Goal: Contribute content: Contribute content

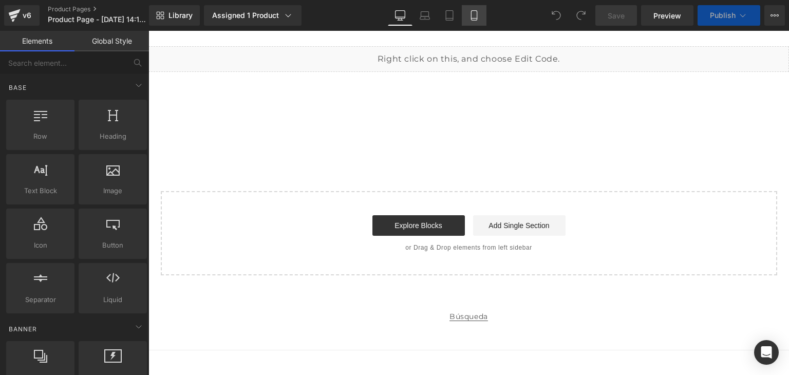
click at [471, 15] on icon at bounding box center [474, 16] width 6 height 10
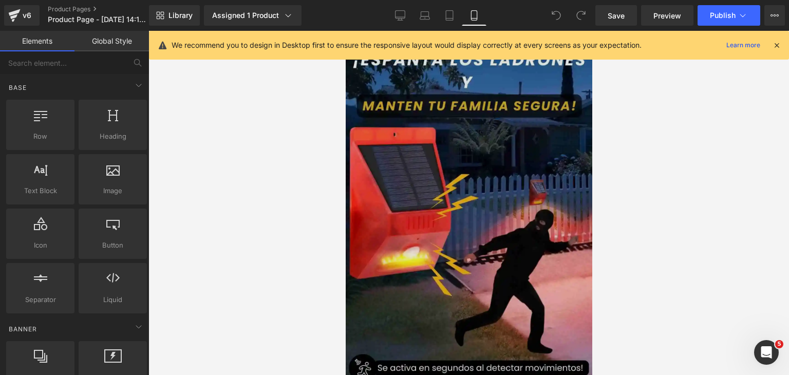
click at [406, 207] on img at bounding box center [468, 245] width 247 height 438
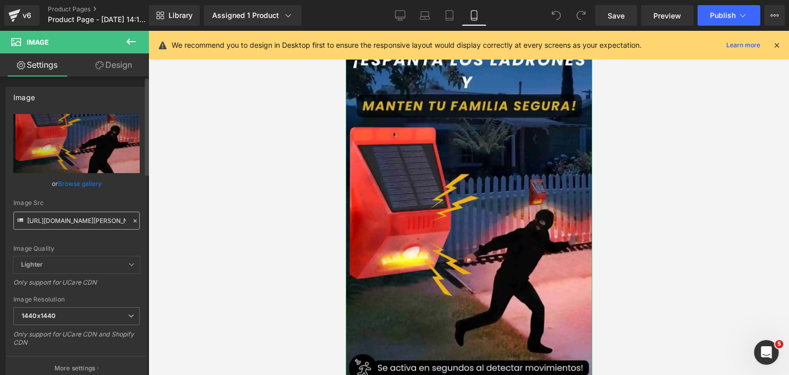
click at [71, 222] on input "[URL][DOMAIN_NAME][PERSON_NAME]" at bounding box center [76, 221] width 126 height 18
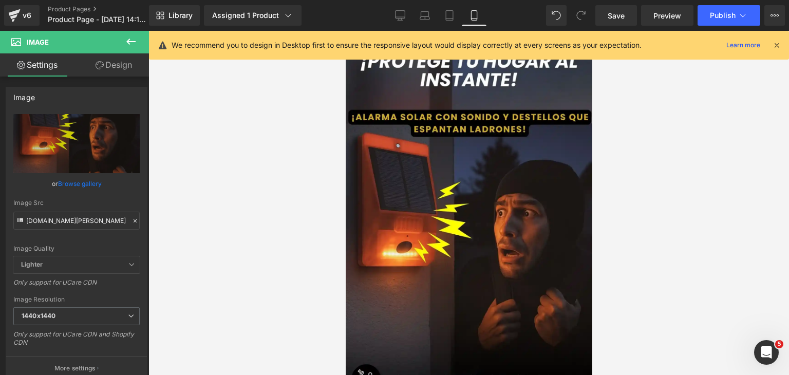
type input "[URL][DOMAIN_NAME][PERSON_NAME]"
click at [773, 44] on icon at bounding box center [776, 45] width 9 height 9
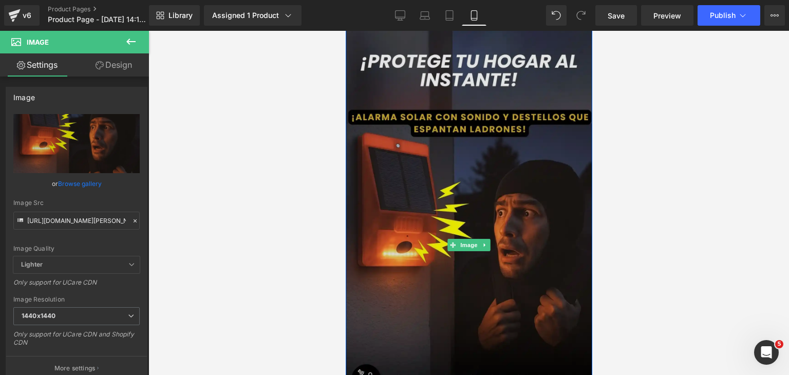
click at [510, 190] on img at bounding box center [468, 245] width 247 height 438
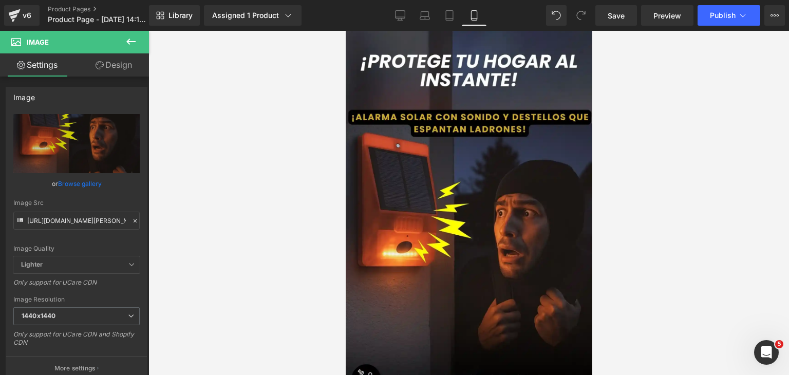
click at [310, 73] on div at bounding box center [468, 203] width 641 height 344
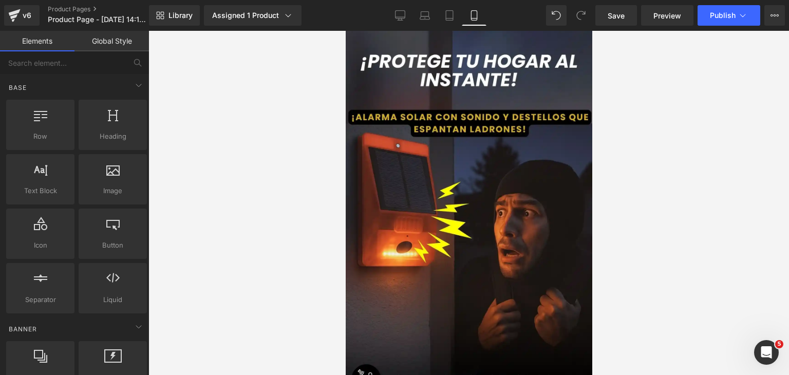
drag, startPoint x: 588, startPoint y: 58, endPoint x: 746, endPoint y: 60, distance: 157.8
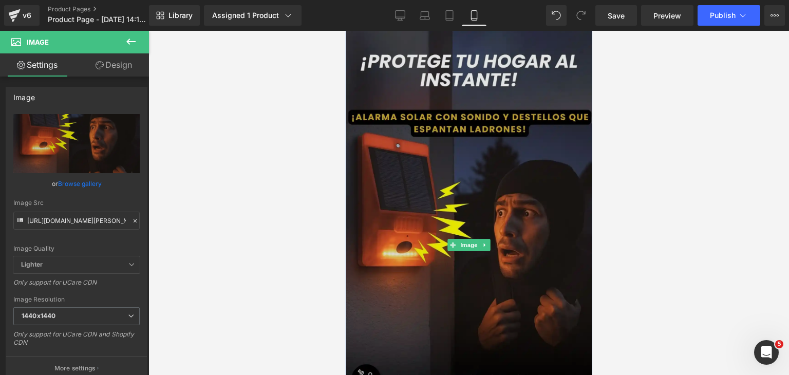
click at [521, 161] on img at bounding box center [468, 245] width 247 height 438
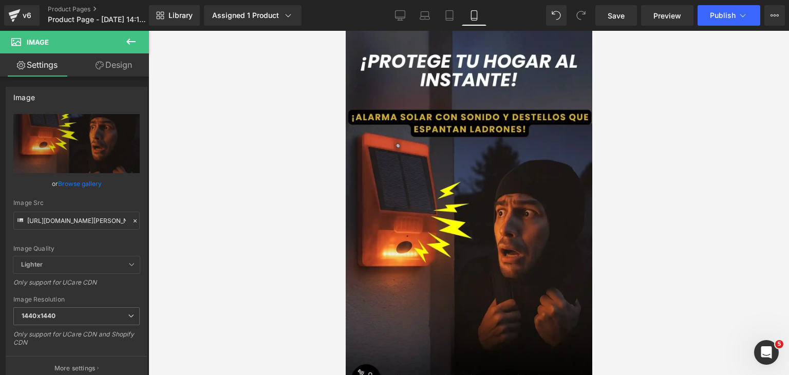
click at [134, 41] on icon at bounding box center [130, 42] width 9 height 6
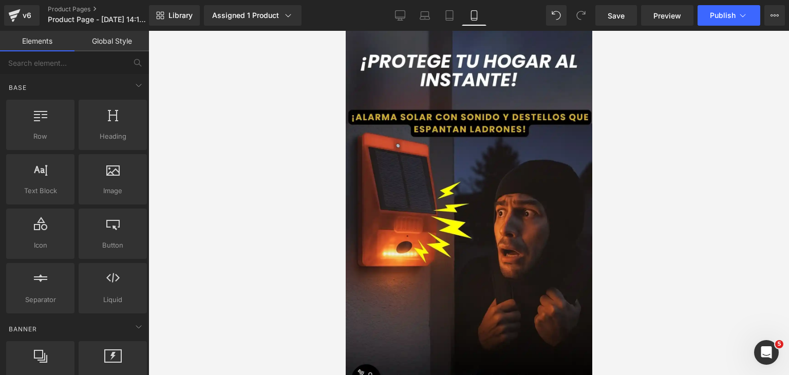
drag, startPoint x: 587, startPoint y: 54, endPoint x: 932, endPoint y: 61, distance: 344.8
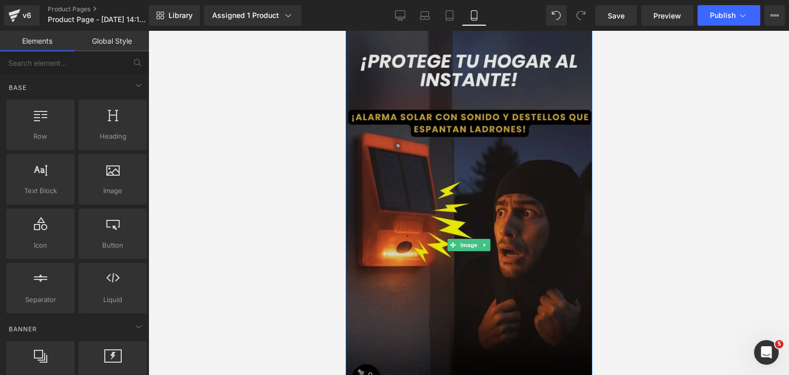
click at [444, 62] on img at bounding box center [468, 245] width 247 height 438
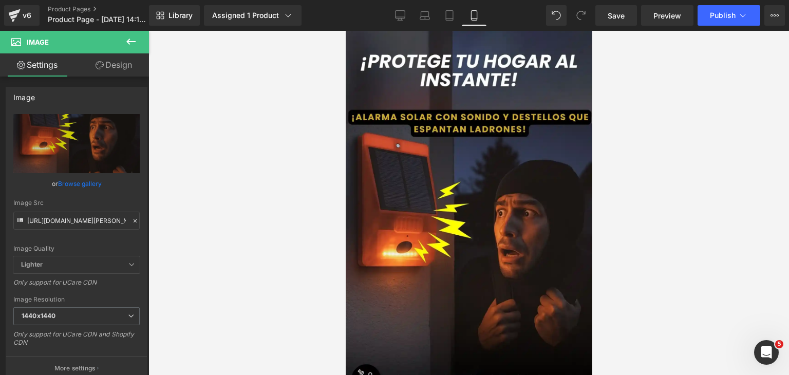
click at [137, 44] on icon at bounding box center [131, 41] width 12 height 12
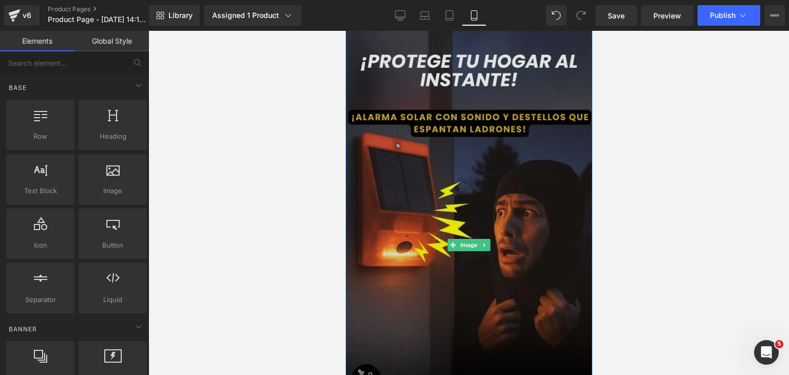
click at [550, 48] on img at bounding box center [468, 245] width 247 height 438
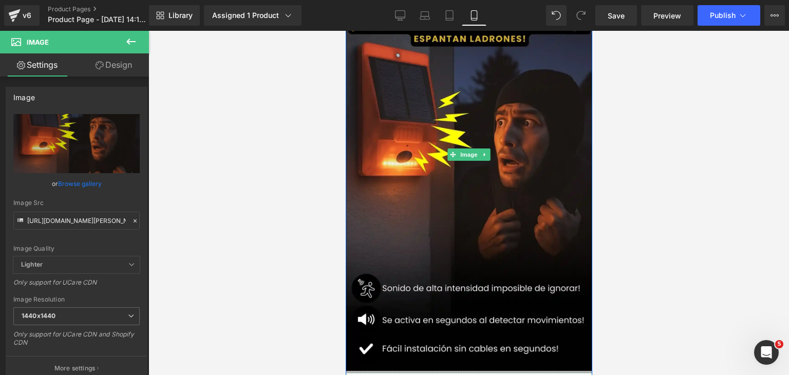
scroll to position [51, 0]
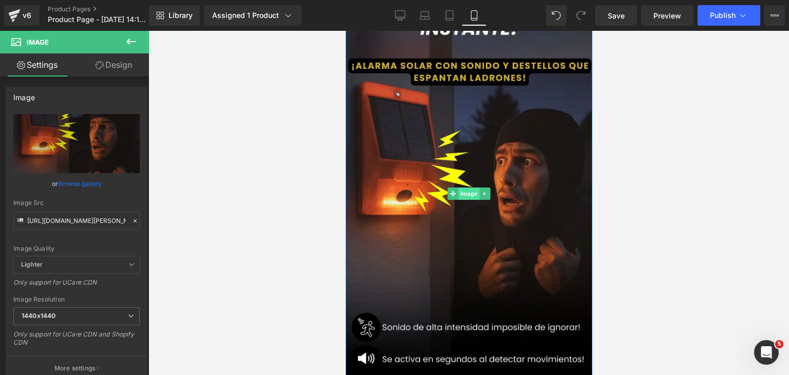
click at [461, 188] on link "Image" at bounding box center [463, 194] width 32 height 12
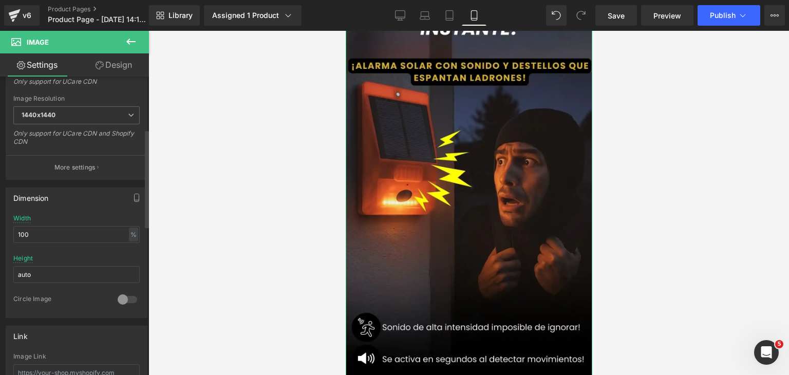
scroll to position [206, 0]
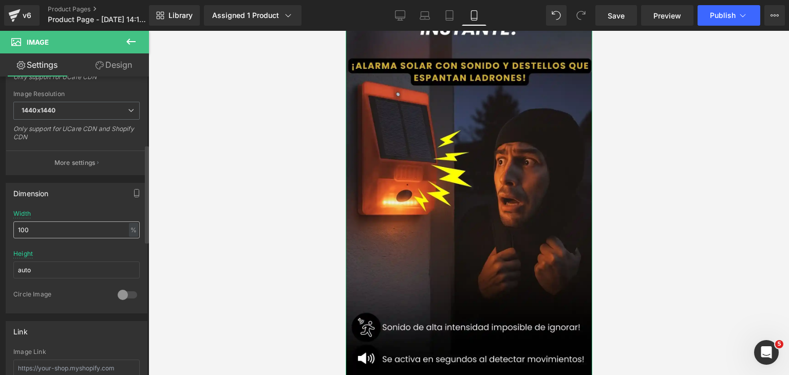
click at [107, 230] on input "100" at bounding box center [76, 229] width 126 height 17
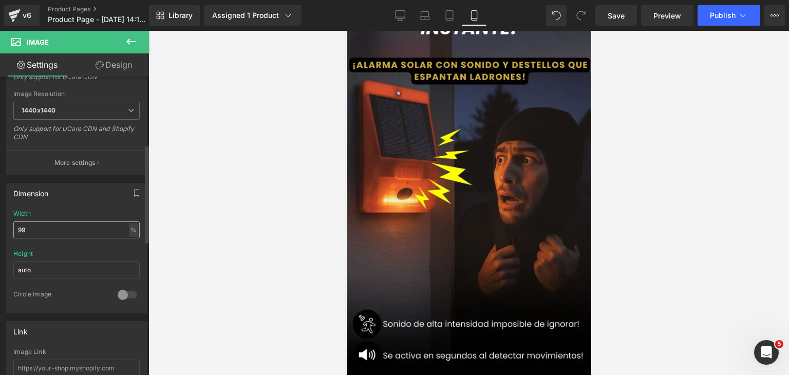
type input "9"
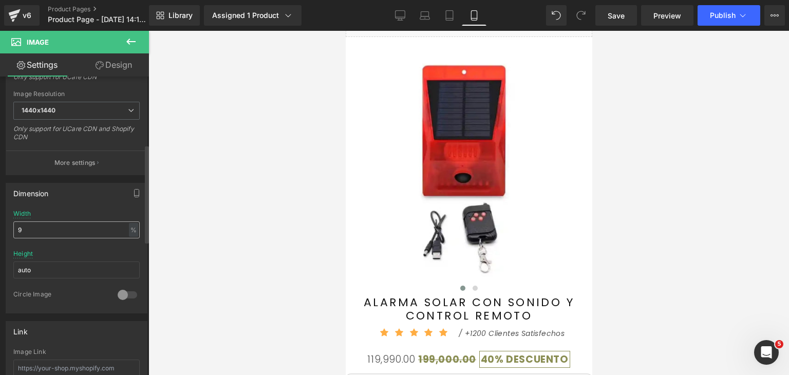
type input "96"
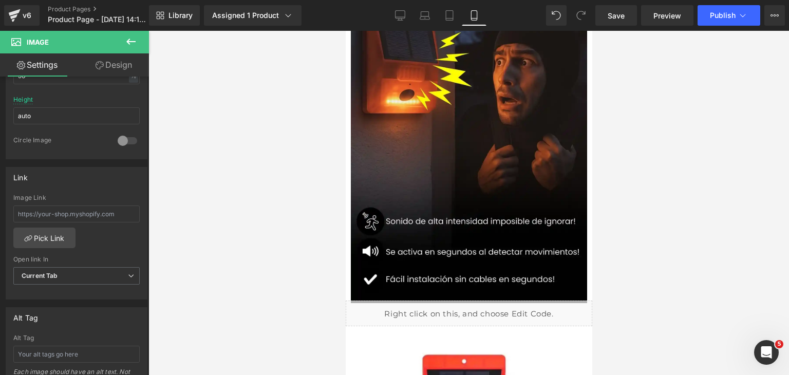
scroll to position [154, 0]
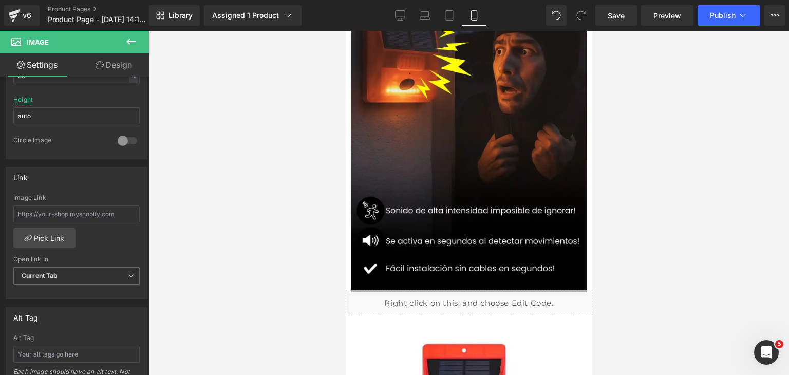
click at [642, 302] on div at bounding box center [468, 203] width 641 height 344
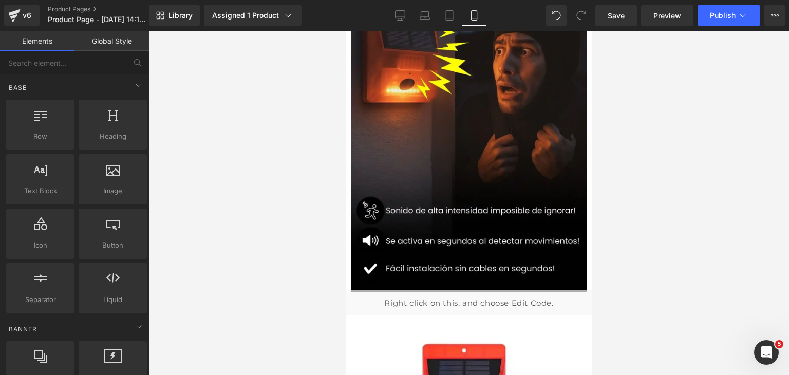
click at [627, 270] on div at bounding box center [468, 203] width 641 height 344
click at [260, 194] on div at bounding box center [468, 203] width 641 height 344
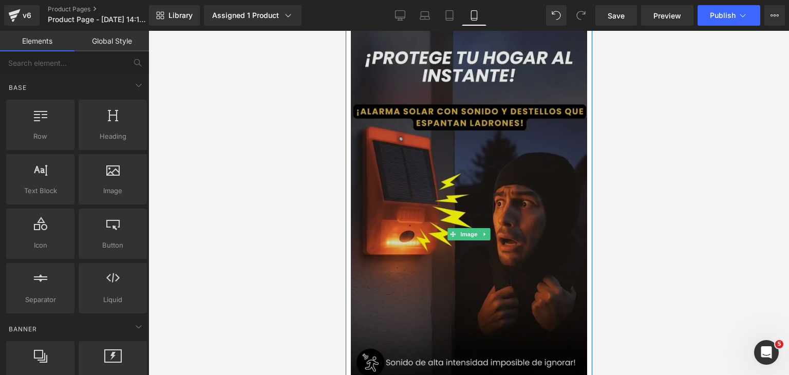
scroll to position [0, 0]
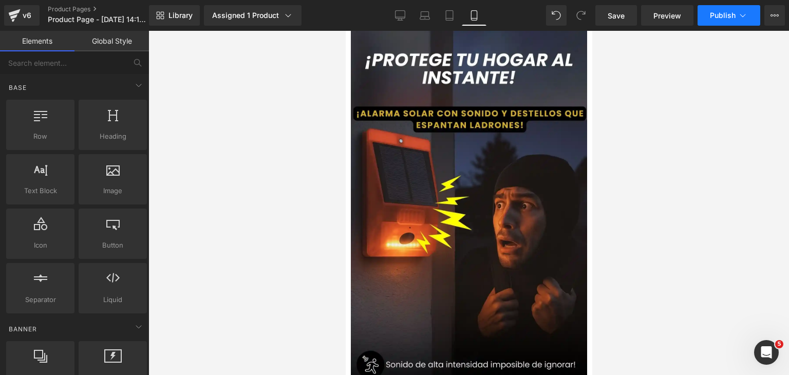
click at [720, 18] on span "Publish" at bounding box center [723, 15] width 26 height 8
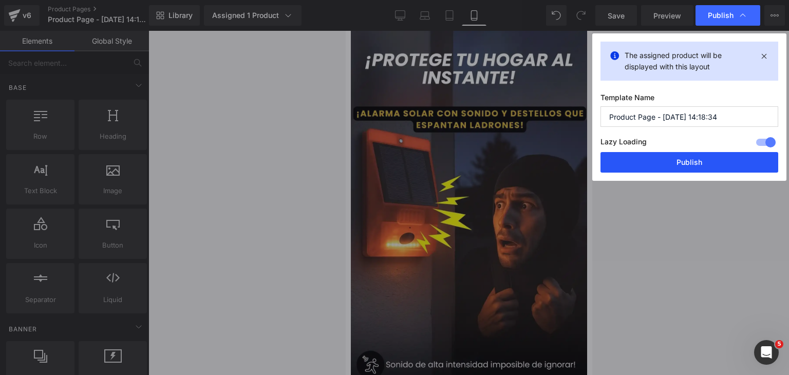
click at [695, 161] on button "Publish" at bounding box center [690, 162] width 178 height 21
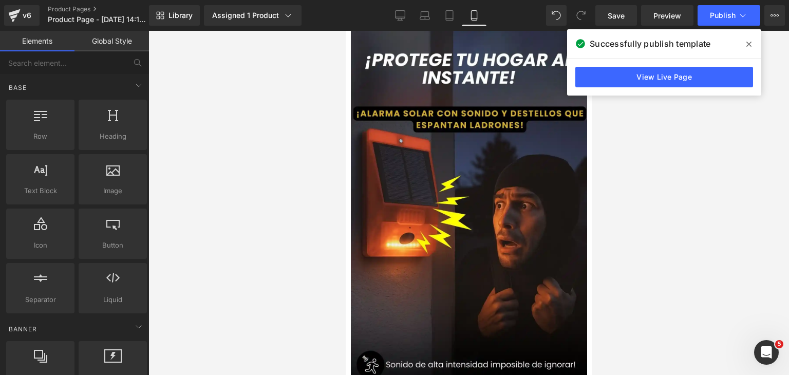
click at [746, 45] on span at bounding box center [749, 44] width 16 height 16
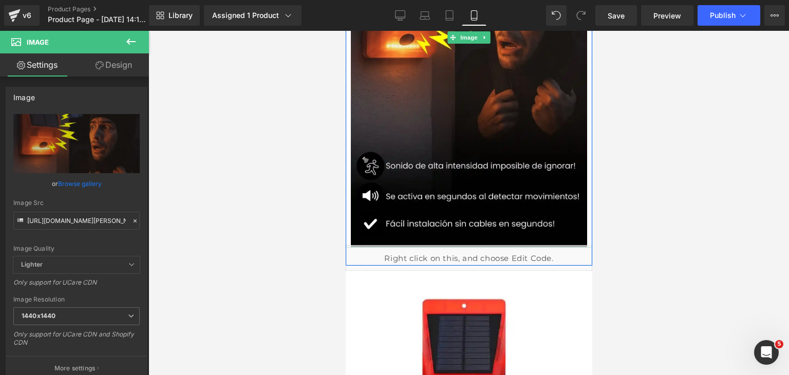
scroll to position [206, 0]
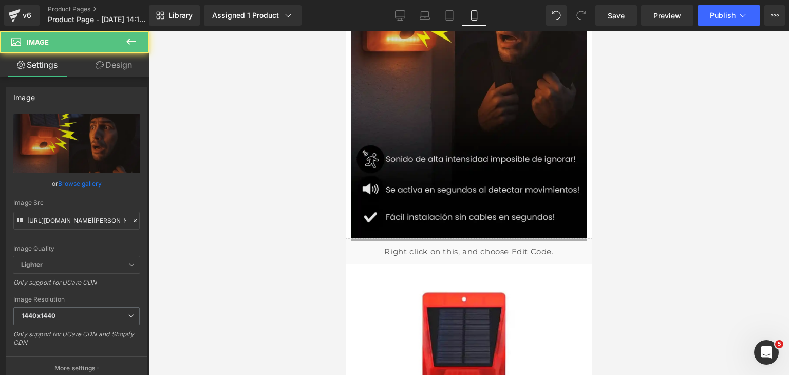
click at [450, 133] on img at bounding box center [468, 30] width 237 height 421
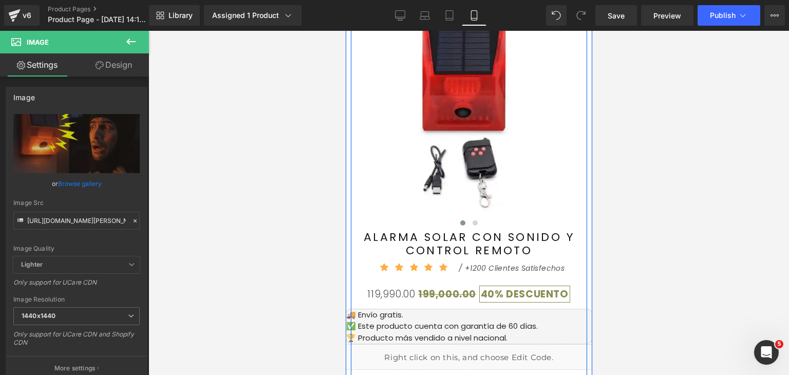
scroll to position [0, 0]
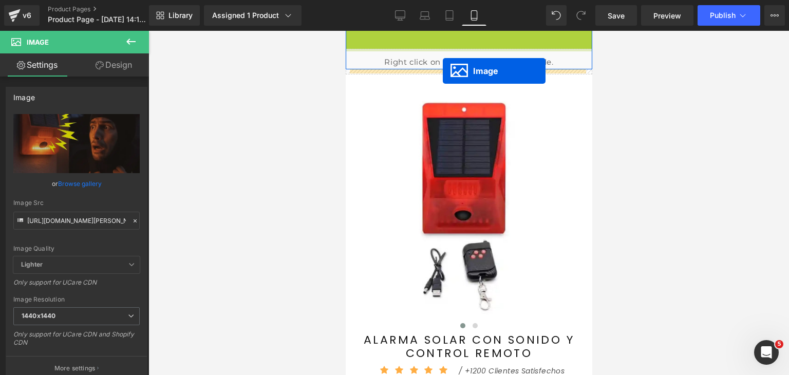
drag, startPoint x: 450, startPoint y: 32, endPoint x: 442, endPoint y: 71, distance: 39.2
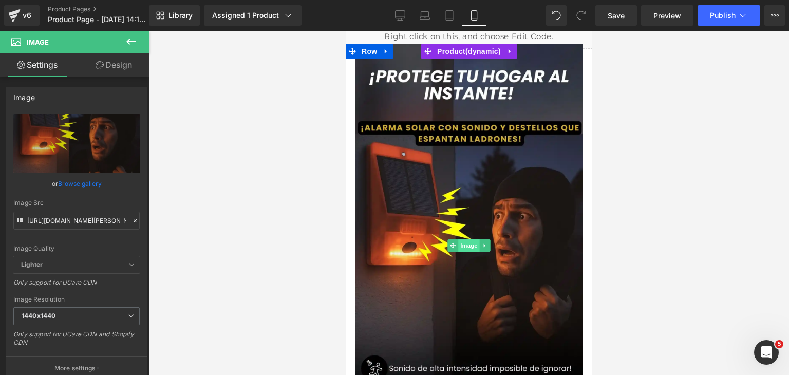
click at [472, 246] on span "Image" at bounding box center [469, 245] width 22 height 12
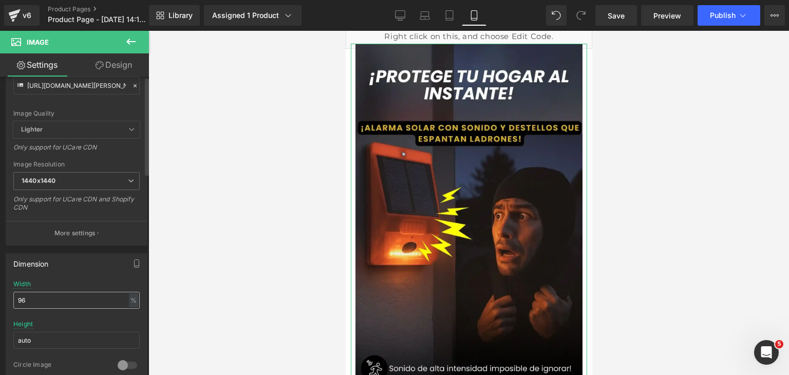
scroll to position [154, 0]
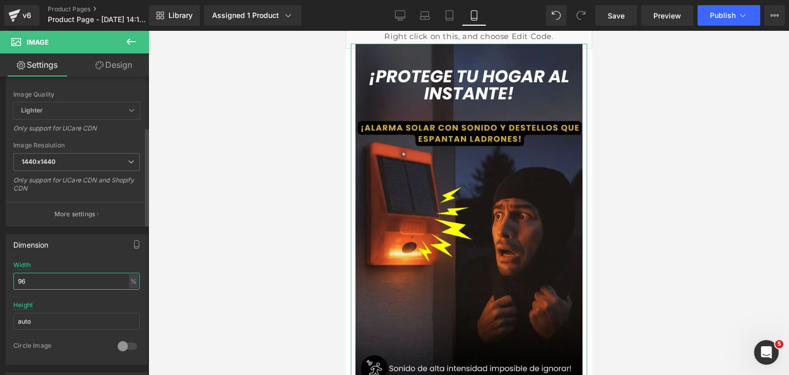
drag, startPoint x: 46, startPoint y: 281, endPoint x: 14, endPoint y: 282, distance: 31.9
click at [14, 282] on input "96" at bounding box center [76, 281] width 126 height 17
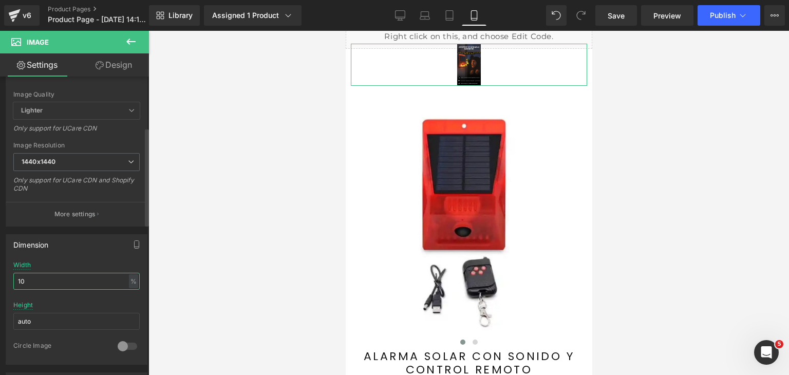
type input "100"
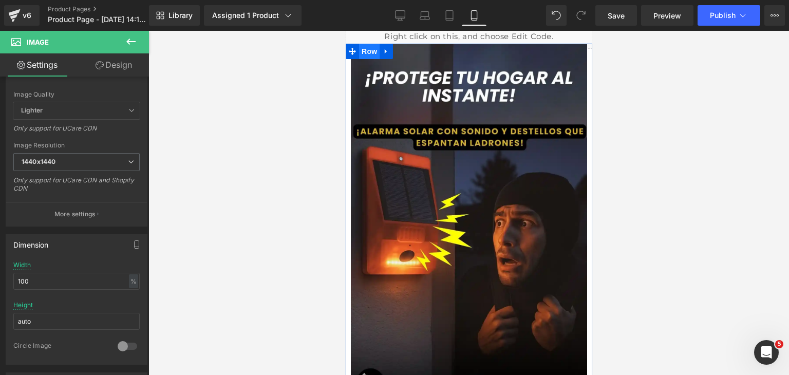
click at [368, 57] on span "Row" at bounding box center [369, 51] width 21 height 15
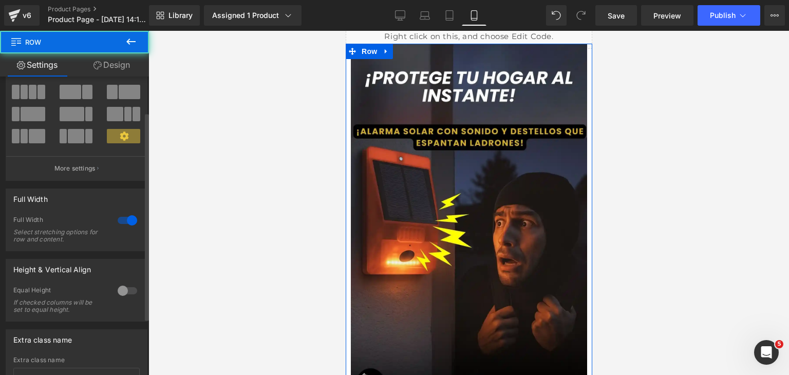
scroll to position [51, 0]
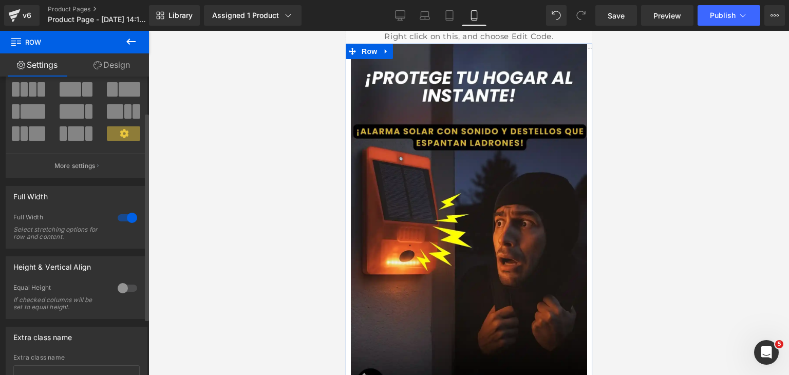
click at [117, 220] on div at bounding box center [127, 218] width 25 height 16
click at [128, 222] on div at bounding box center [127, 218] width 25 height 16
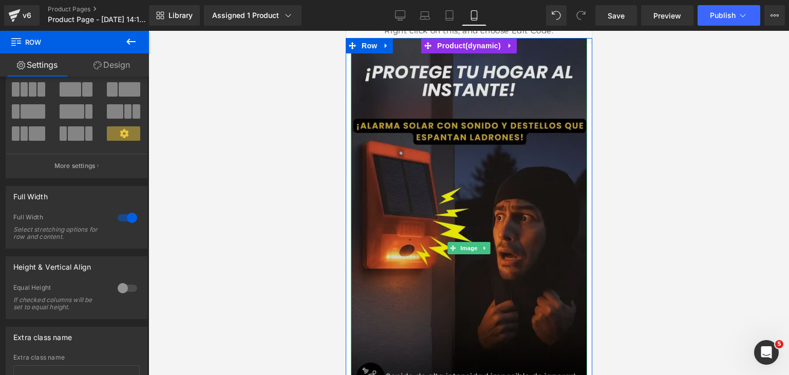
scroll to position [0, 0]
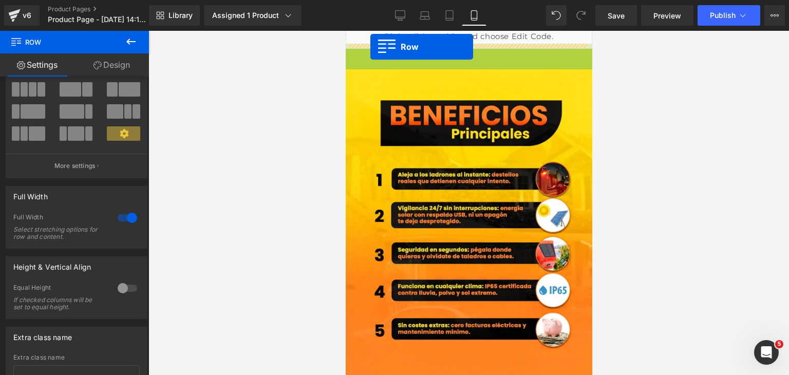
drag, startPoint x: 347, startPoint y: 52, endPoint x: 370, endPoint y: 47, distance: 23.3
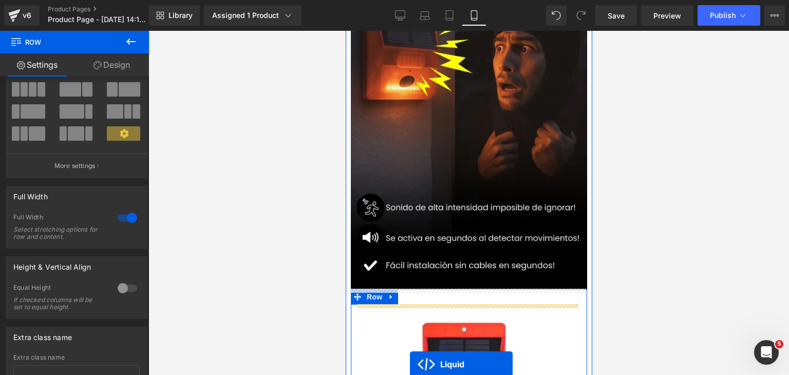
scroll to position [247, 0]
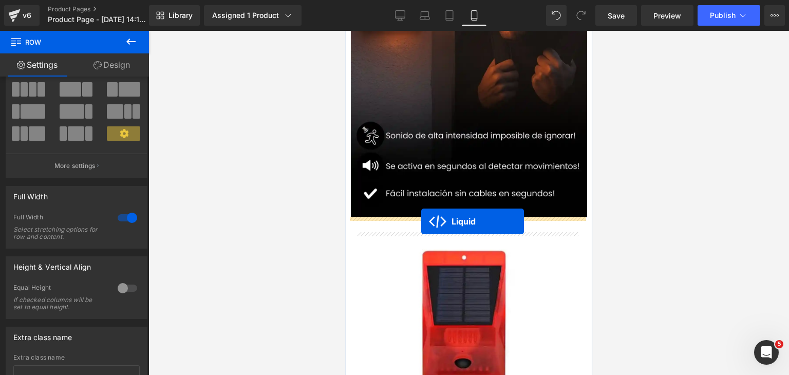
drag, startPoint x: 437, startPoint y: 31, endPoint x: 421, endPoint y: 221, distance: 191.3
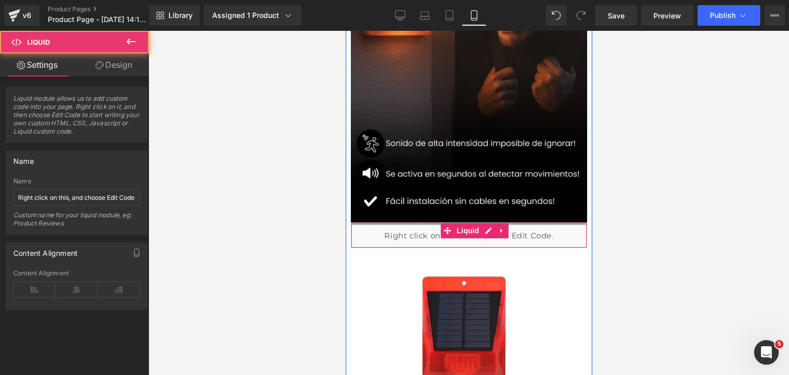
scroll to position [254, 0]
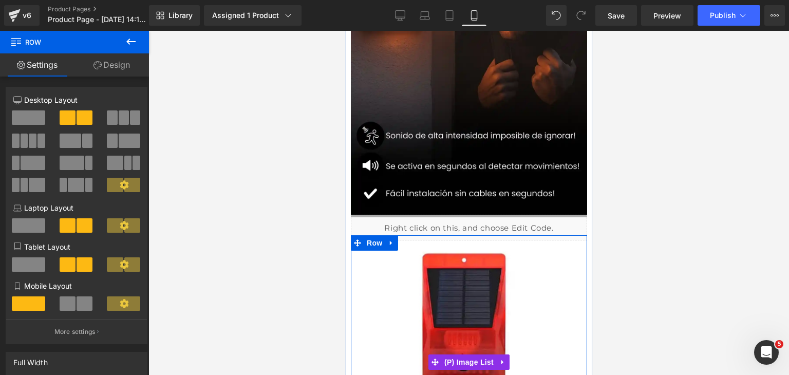
drag, startPoint x: 430, startPoint y: 238, endPoint x: 432, endPoint y: 245, distance: 6.5
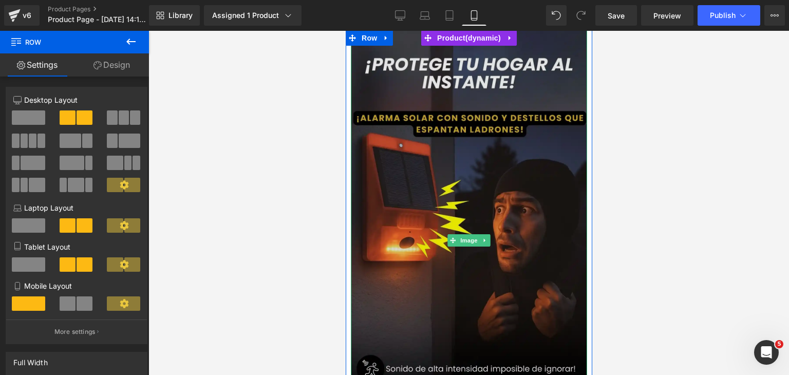
scroll to position [0, 0]
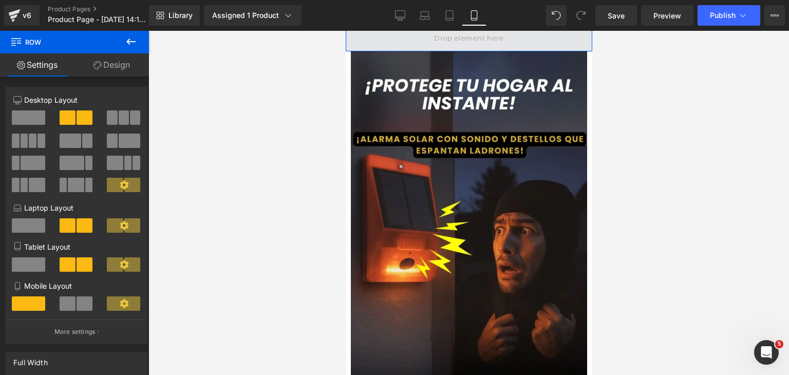
click at [475, 43] on span at bounding box center [468, 38] width 77 height 17
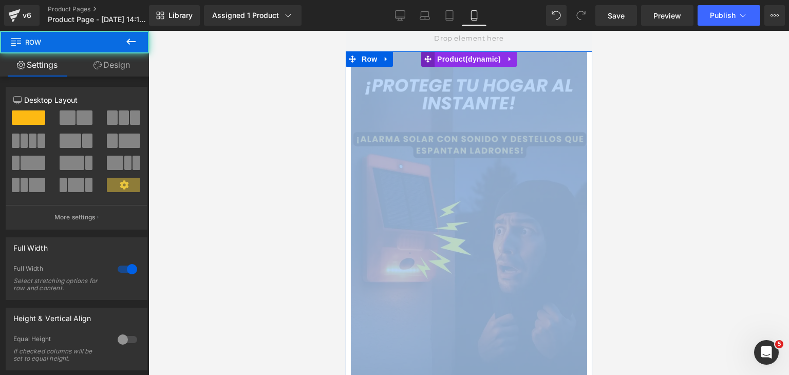
drag, startPoint x: 414, startPoint y: 59, endPoint x: 418, endPoint y: 54, distance: 6.3
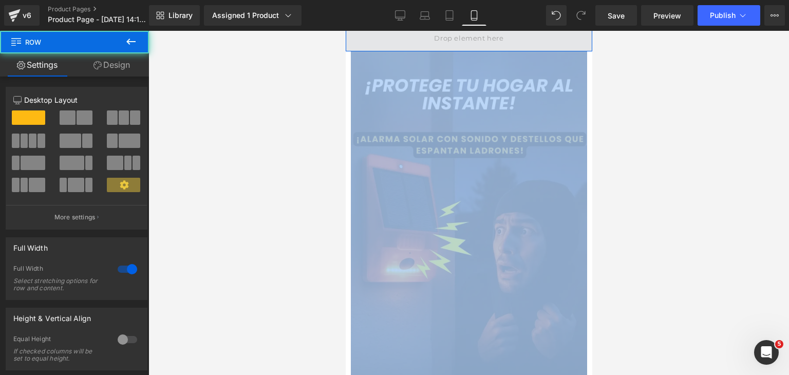
click at [418, 39] on span at bounding box center [468, 39] width 247 height 26
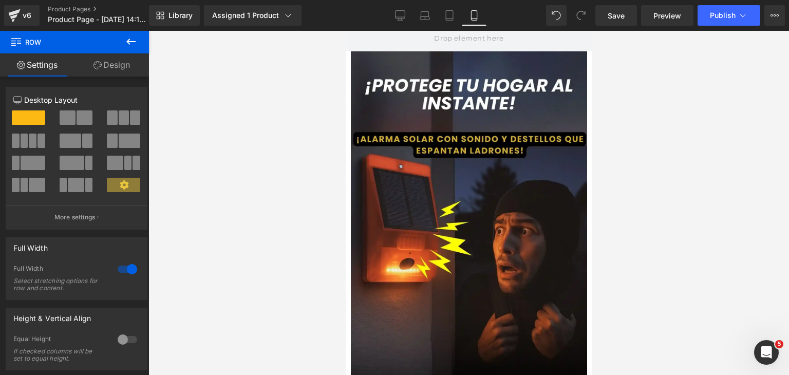
click at [136, 43] on icon at bounding box center [131, 41] width 12 height 12
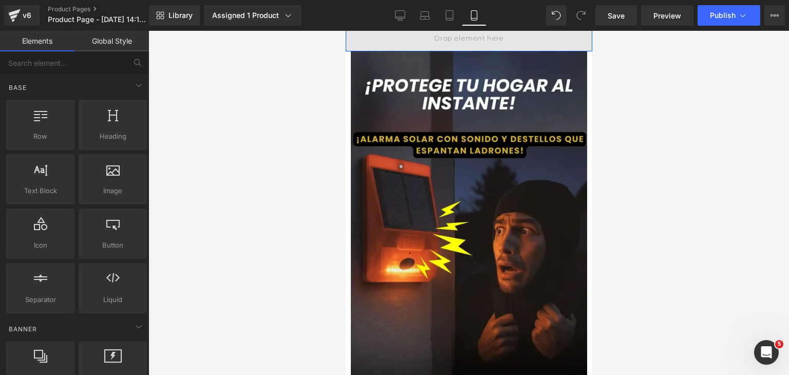
click at [476, 43] on span at bounding box center [468, 38] width 77 height 17
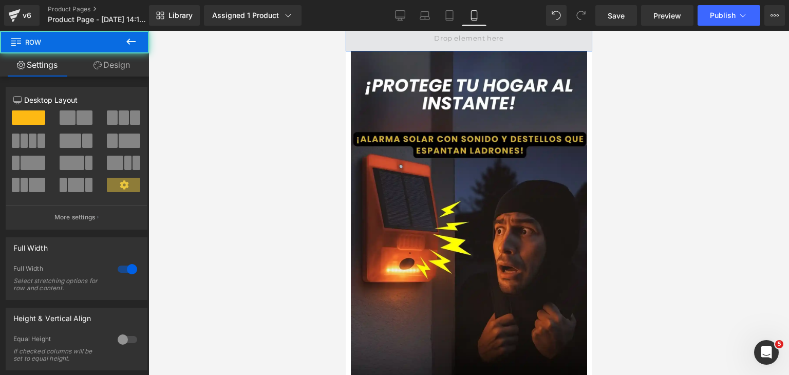
drag, startPoint x: 475, startPoint y: 53, endPoint x: 477, endPoint y: 44, distance: 9.4
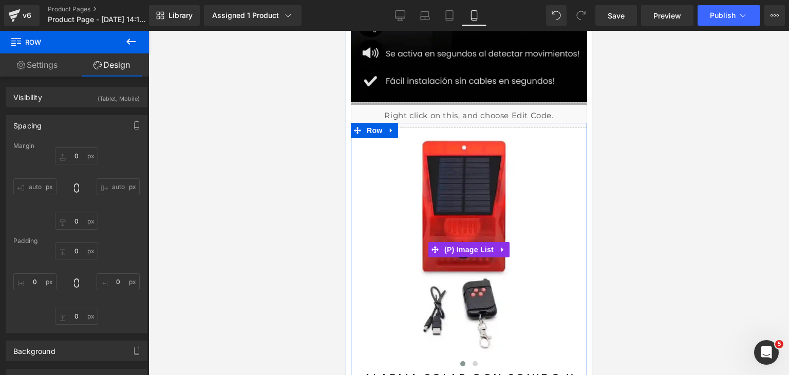
scroll to position [360, 0]
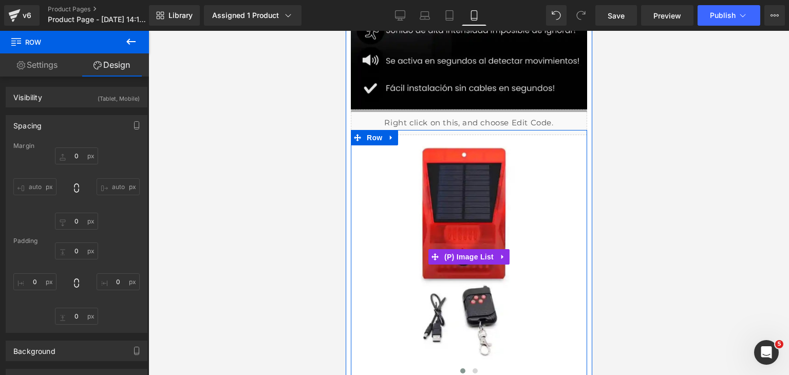
type input "0"
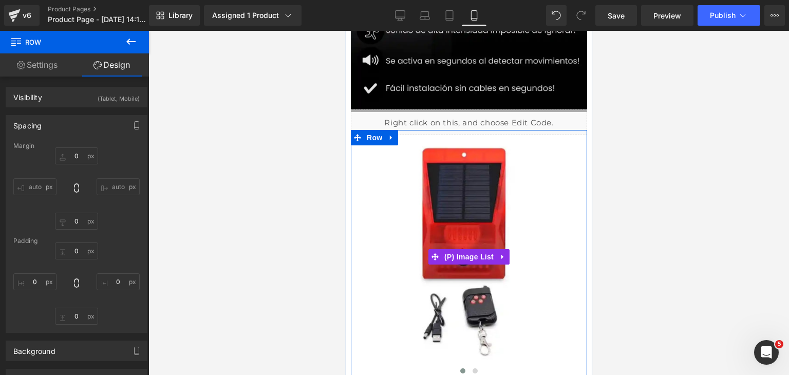
type input "0"
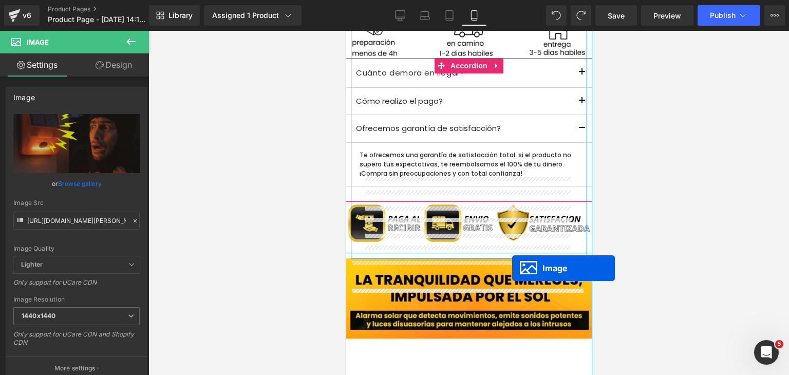
scroll to position [462, 0]
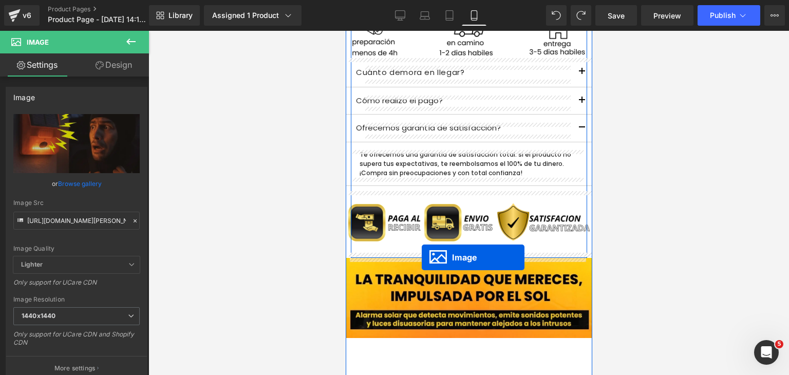
drag, startPoint x: 446, startPoint y: 132, endPoint x: 421, endPoint y: 257, distance: 128.3
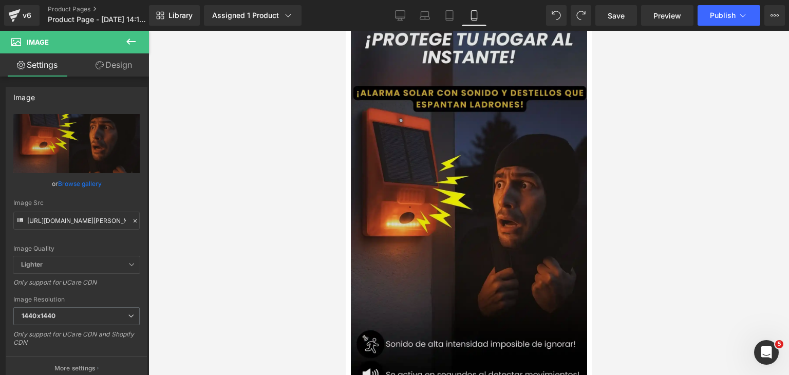
scroll to position [0, 0]
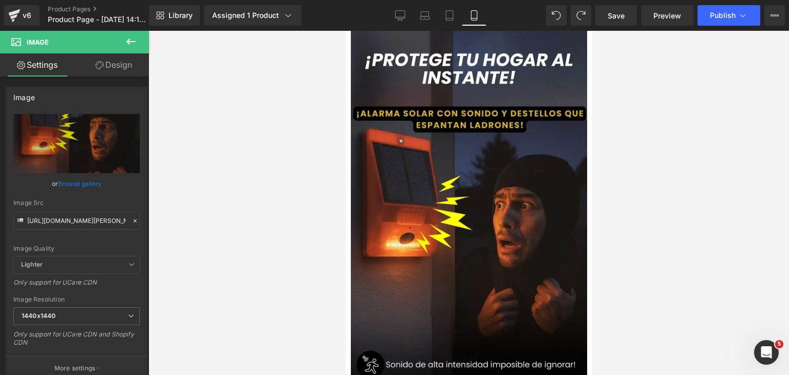
click at [643, 147] on div at bounding box center [468, 203] width 641 height 344
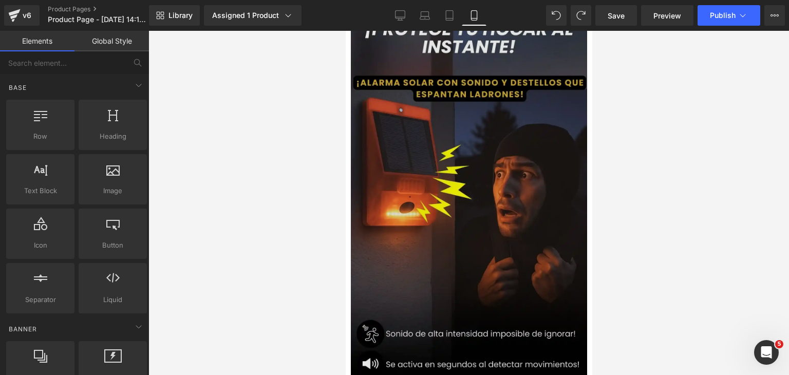
scroll to position [154, 0]
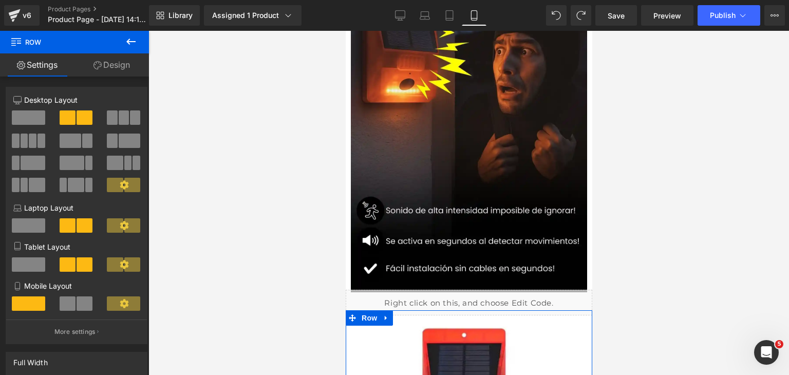
drag, startPoint x: 519, startPoint y: 319, endPoint x: 531, endPoint y: 315, distance: 12.4
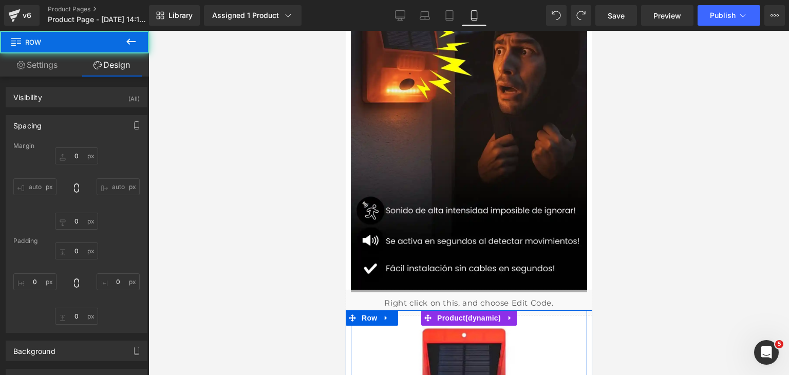
type input "0"
type input "10"
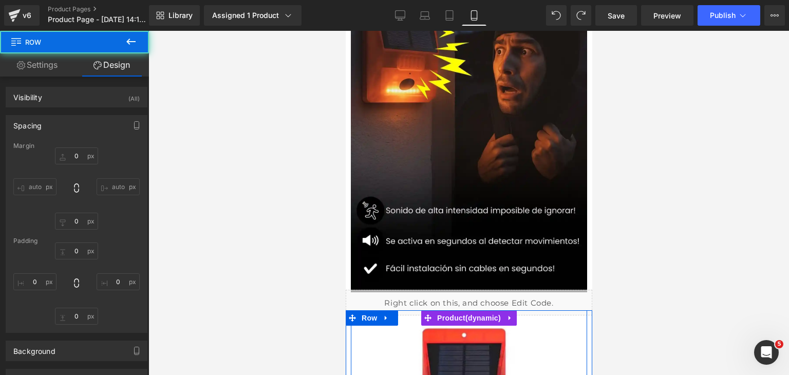
type input "0"
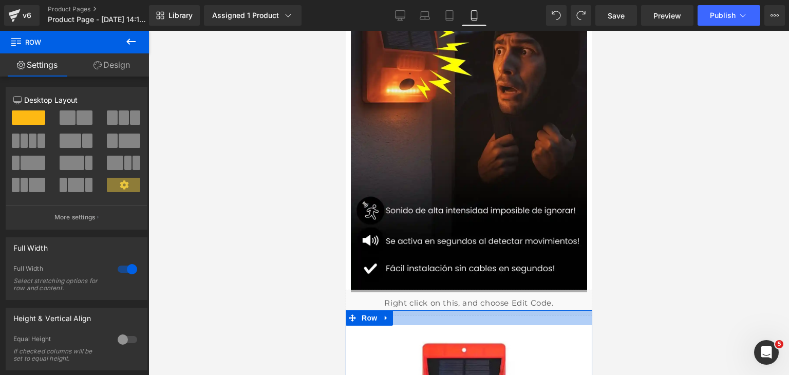
drag, startPoint x: 539, startPoint y: 318, endPoint x: 955, endPoint y: 347, distance: 417.2
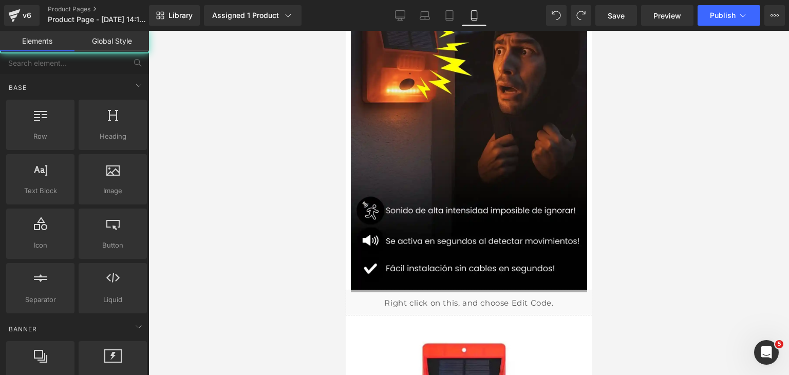
click at [612, 316] on div at bounding box center [468, 203] width 641 height 344
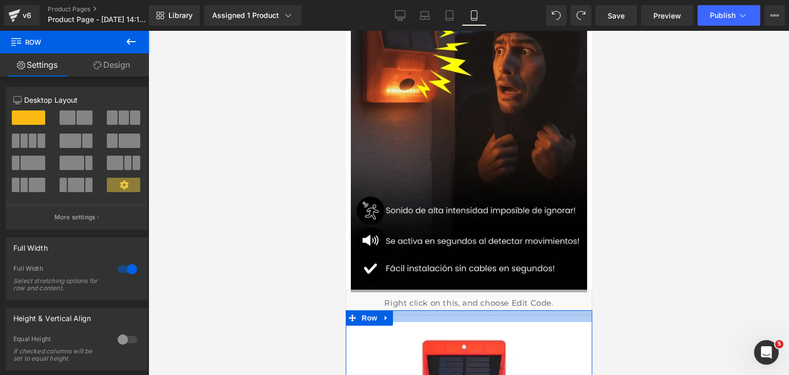
drag, startPoint x: 540, startPoint y: 325, endPoint x: 1027, endPoint y: 128, distance: 525.6
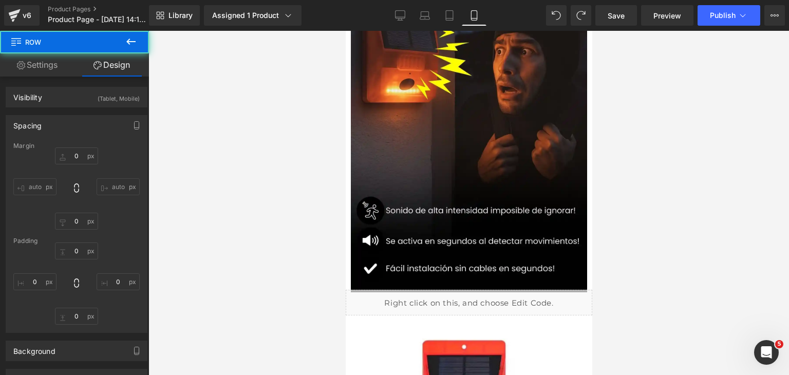
type input "0"
type input "23"
type input "0"
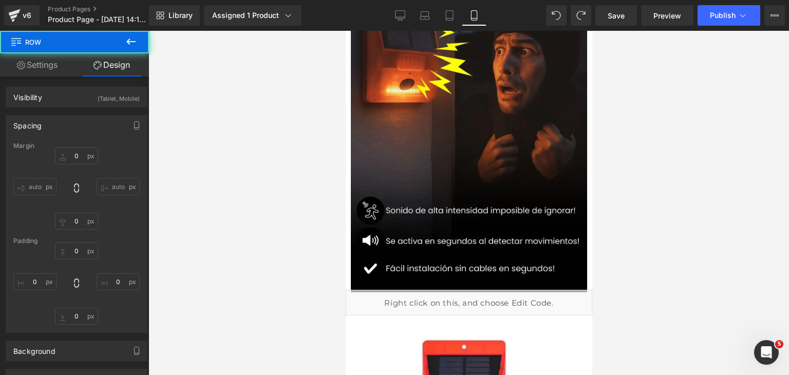
type input "0"
click at [727, 13] on span "Publish" at bounding box center [723, 15] width 26 height 8
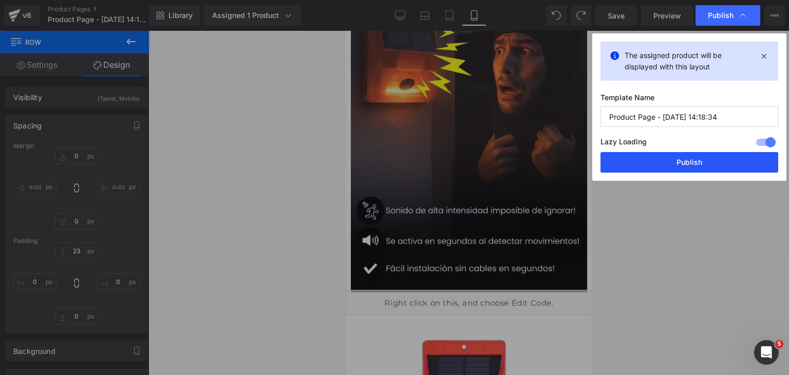
click at [668, 158] on button "Publish" at bounding box center [690, 162] width 178 height 21
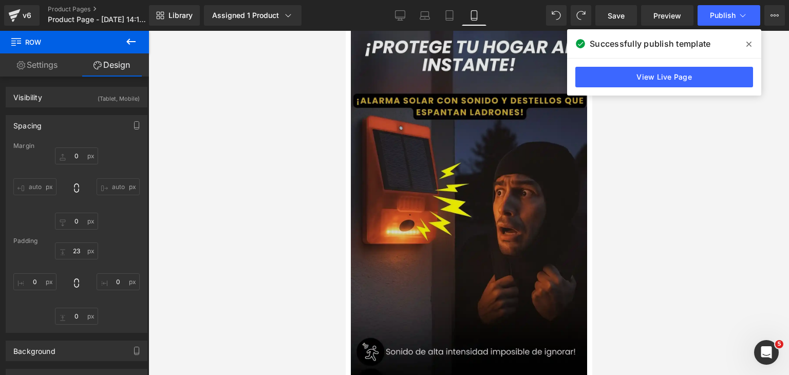
scroll to position [0, 0]
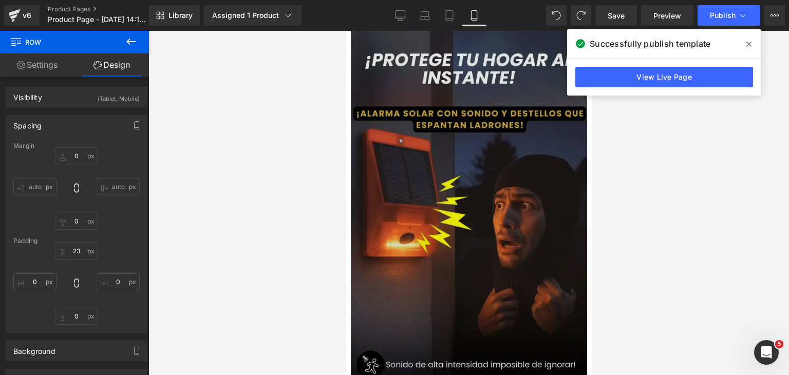
click at [435, 128] on img at bounding box center [468, 236] width 237 height 421
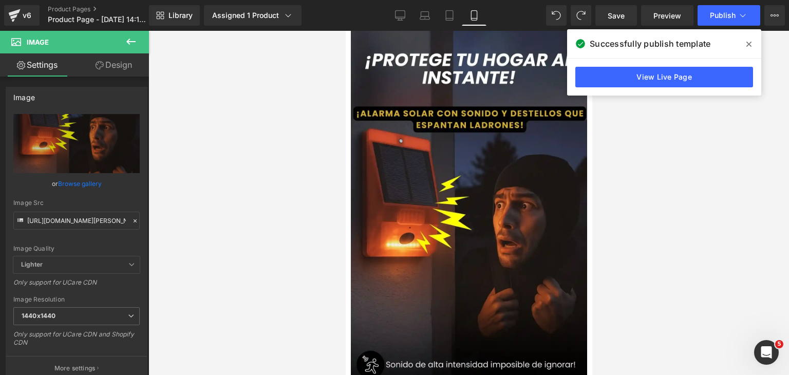
click at [748, 46] on icon at bounding box center [749, 44] width 5 height 8
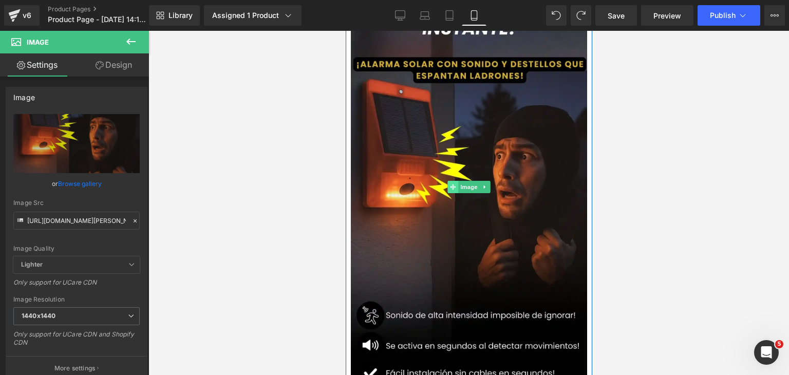
scroll to position [51, 0]
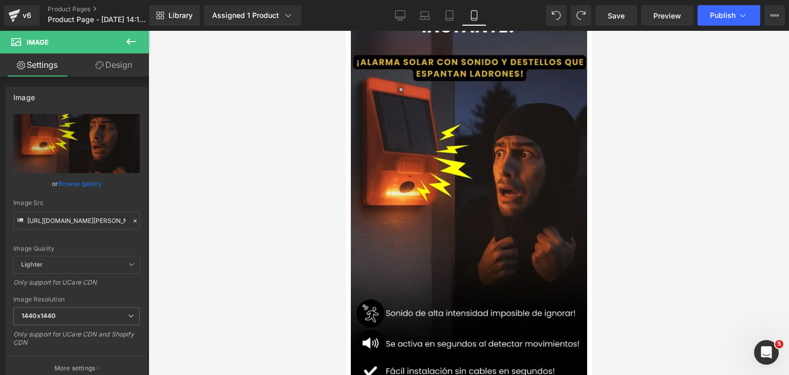
click at [288, 190] on div at bounding box center [468, 203] width 641 height 344
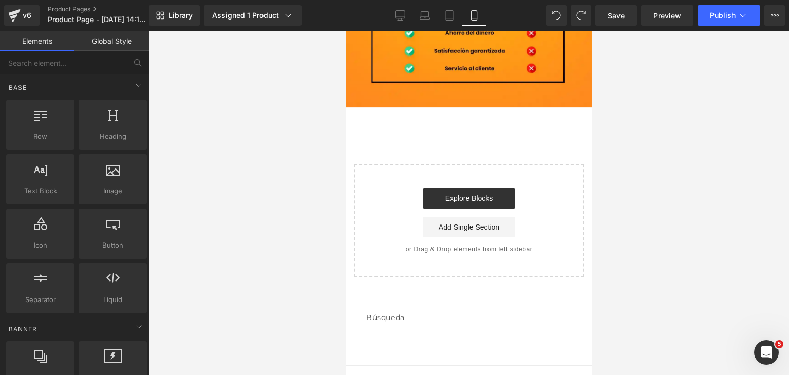
scroll to position [2980, 0]
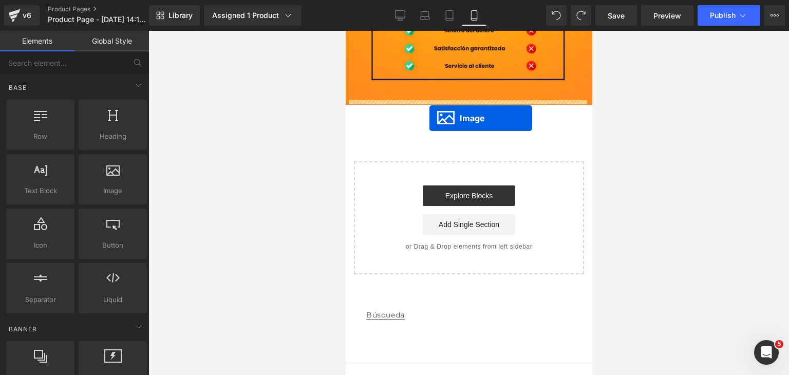
drag, startPoint x: 448, startPoint y: 183, endPoint x: 429, endPoint y: 118, distance: 68.0
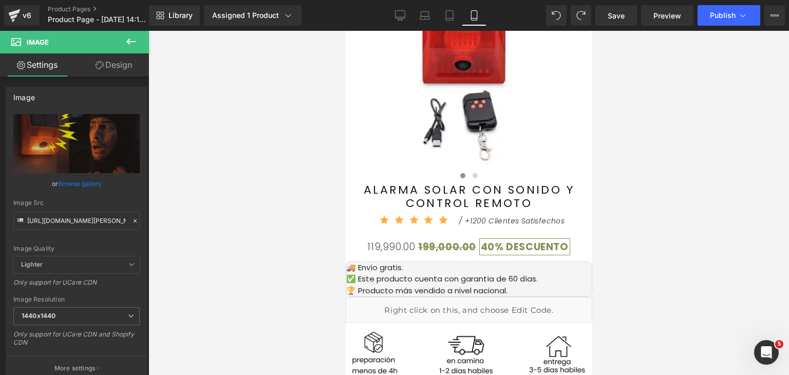
scroll to position [0, 0]
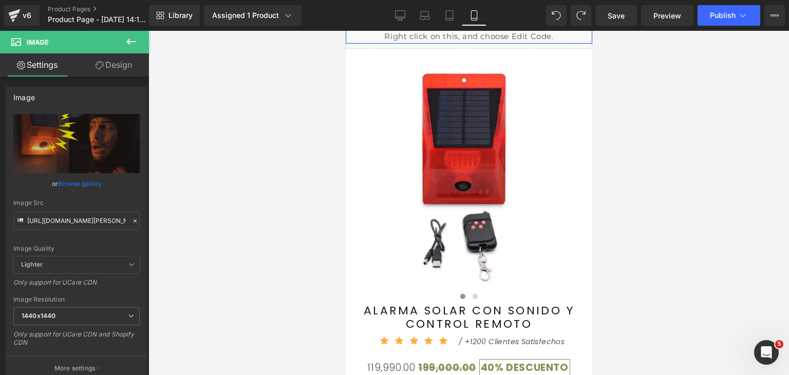
drag, startPoint x: 590, startPoint y: 293, endPoint x: 948, endPoint y: 50, distance: 432.4
click at [129, 45] on icon at bounding box center [131, 41] width 12 height 12
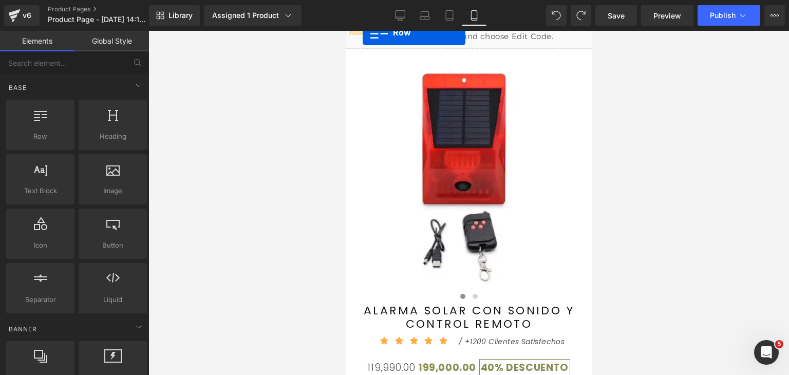
drag, startPoint x: 401, startPoint y: 159, endPoint x: 362, endPoint y: 32, distance: 132.1
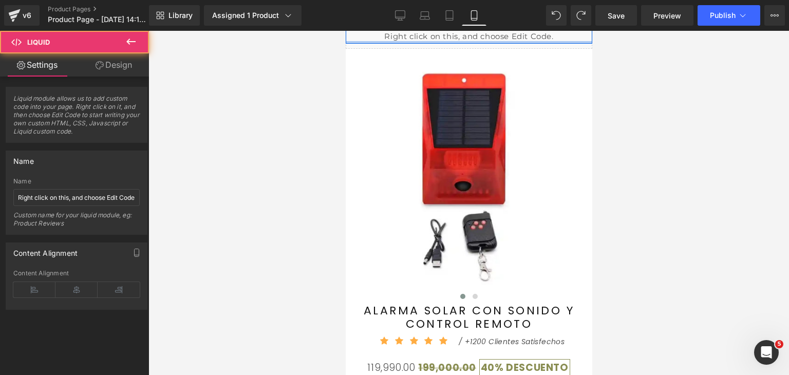
click at [537, 43] on div "Liquid Row" at bounding box center [468, 26] width 247 height 33
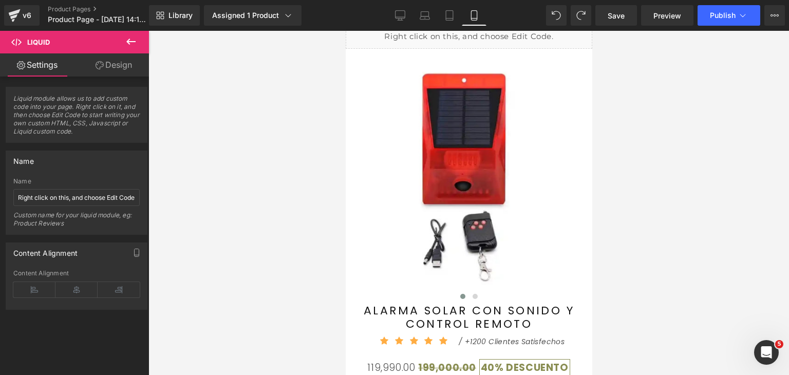
drag, startPoint x: 588, startPoint y: 58, endPoint x: 913, endPoint y: 61, distance: 324.2
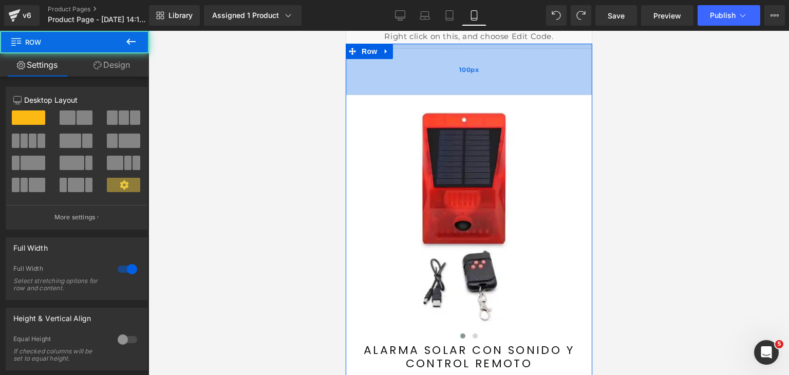
drag, startPoint x: 439, startPoint y: 68, endPoint x: 436, endPoint y: 103, distance: 35.6
click at [436, 95] on div "100px" at bounding box center [468, 69] width 247 height 51
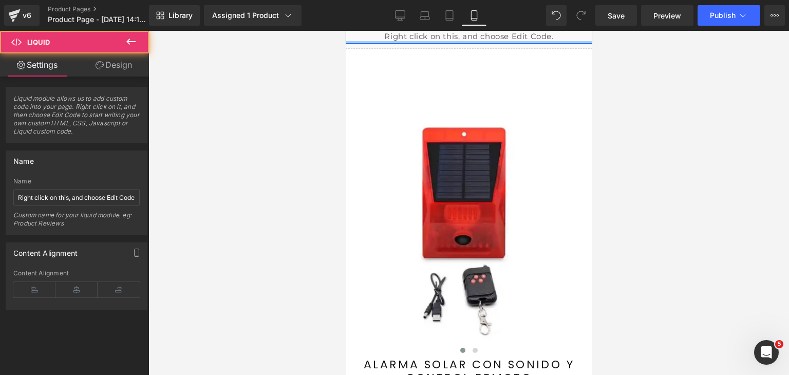
drag, startPoint x: 416, startPoint y: 37, endPoint x: 426, endPoint y: 42, distance: 11.3
click at [426, 42] on div "Liquid Row" at bounding box center [468, 26] width 247 height 33
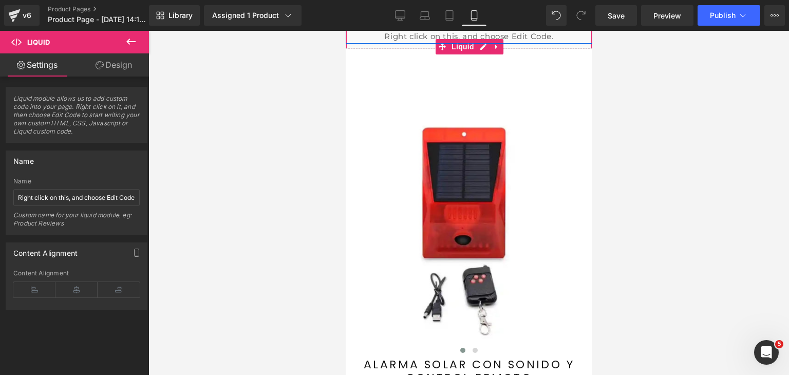
click at [453, 34] on div "Liquid" at bounding box center [468, 36] width 247 height 26
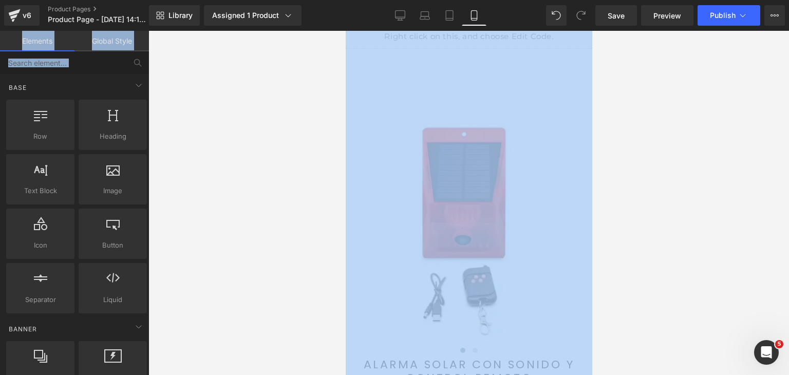
drag, startPoint x: 246, startPoint y: 23, endPoint x: 237, endPoint y: 2, distance: 22.8
click at [583, 25] on div "Row You are previewing how the will restyle your page. You can not edit Element…" at bounding box center [394, 196] width 789 height 393
click at [600, 75] on div at bounding box center [468, 203] width 641 height 344
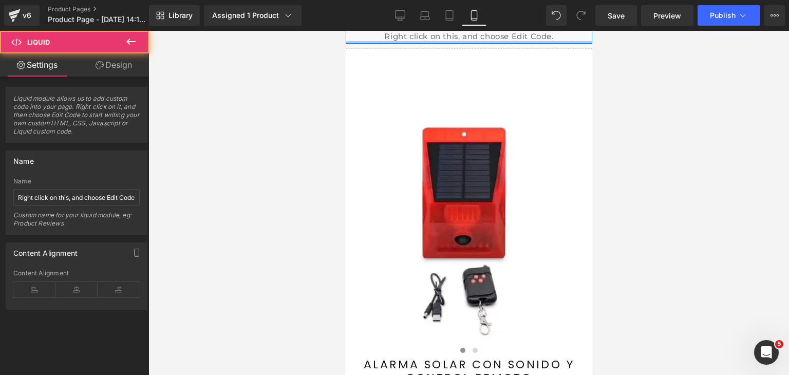
drag, startPoint x: 463, startPoint y: 33, endPoint x: 462, endPoint y: 44, distance: 10.8
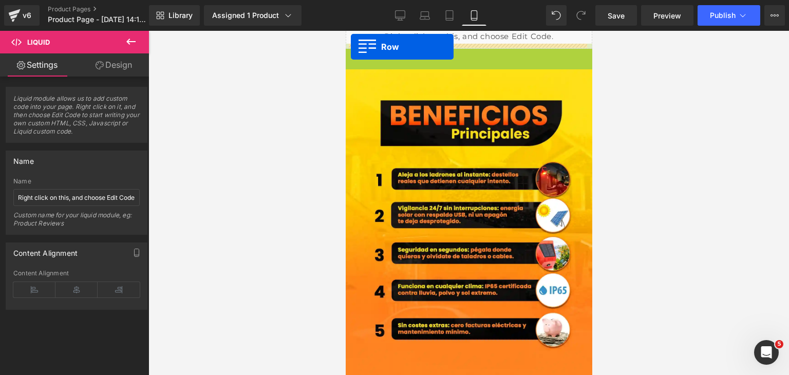
drag, startPoint x: 347, startPoint y: 53, endPoint x: 350, endPoint y: 47, distance: 7.6
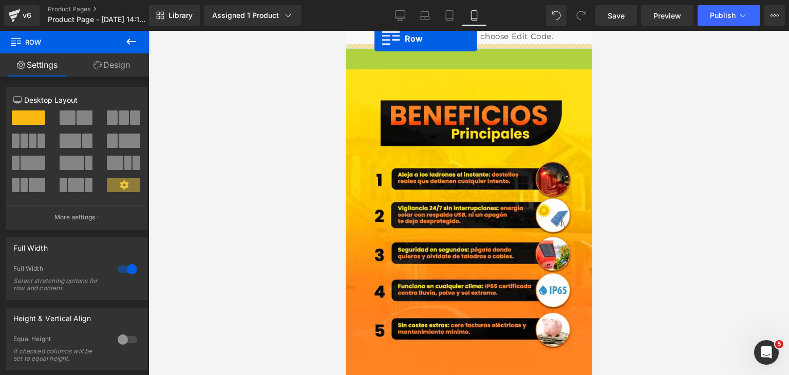
drag, startPoint x: 349, startPoint y: 52, endPoint x: 374, endPoint y: 39, distance: 28.5
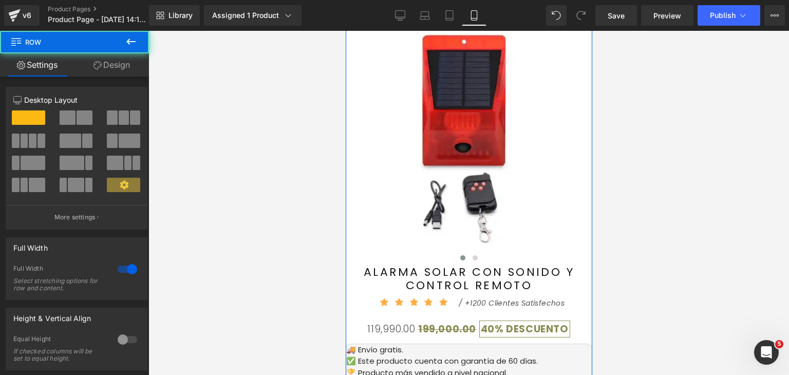
scroll to position [206, 0]
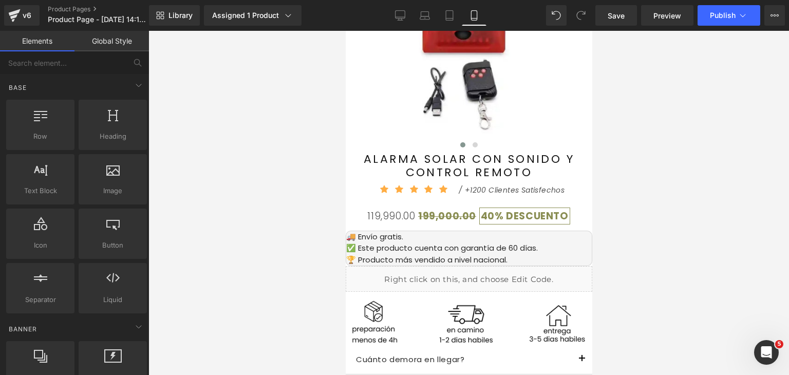
drag, startPoint x: 938, startPoint y: 106, endPoint x: 589, endPoint y: 97, distance: 349.0
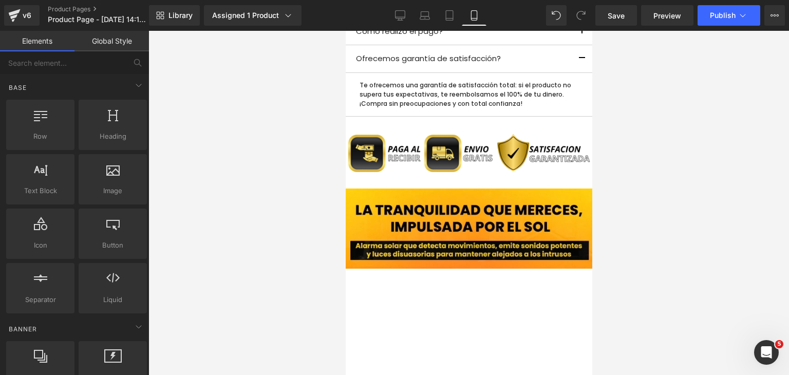
scroll to position [548, 0]
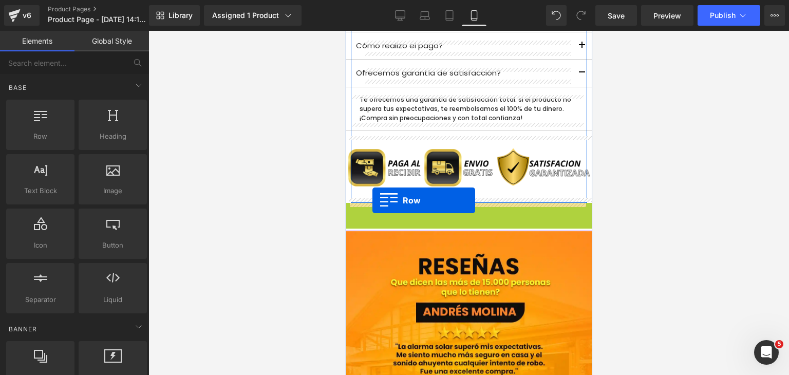
drag, startPoint x: 350, startPoint y: 212, endPoint x: 372, endPoint y: 200, distance: 24.9
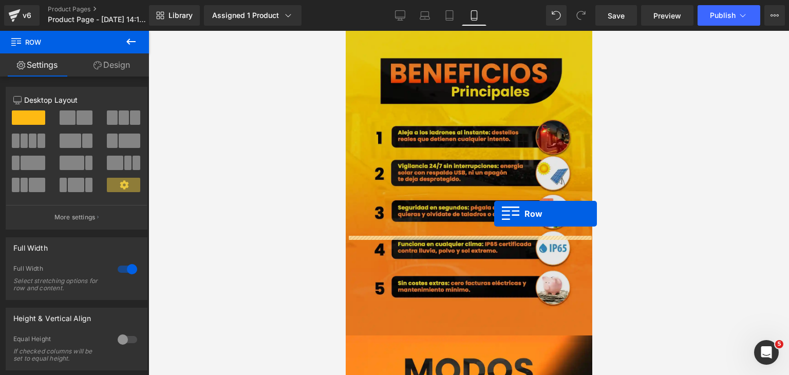
scroll to position [0, 0]
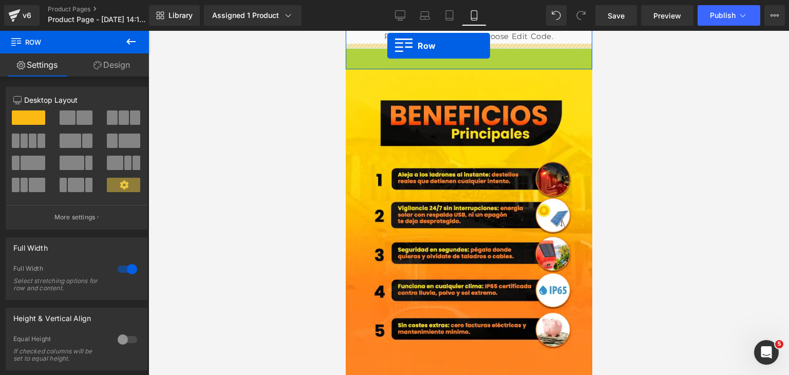
drag, startPoint x: 350, startPoint y: 54, endPoint x: 387, endPoint y: 46, distance: 37.9
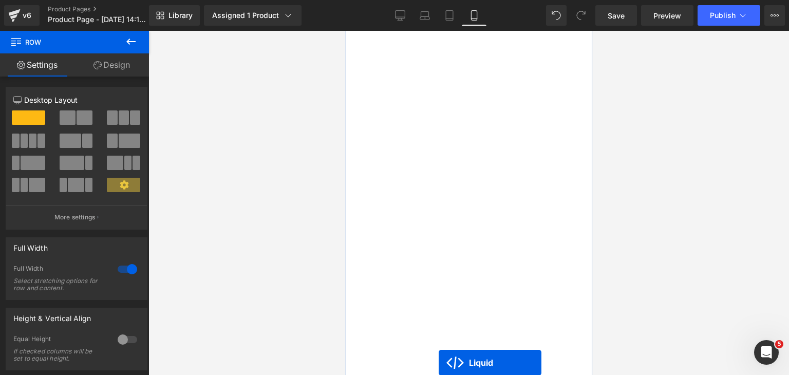
scroll to position [976, 0]
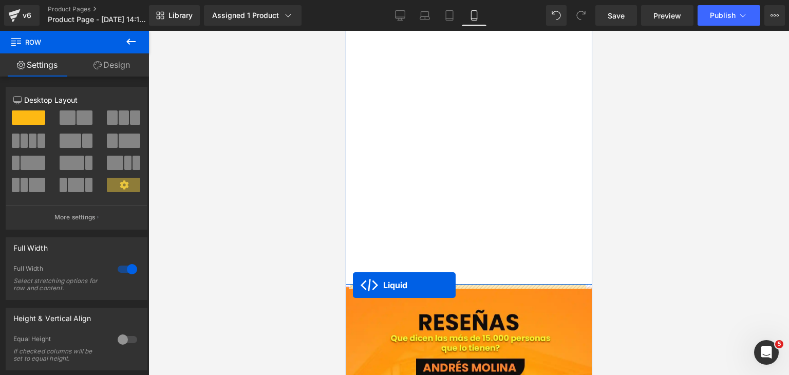
drag, startPoint x: 442, startPoint y: 42, endPoint x: 352, endPoint y: 285, distance: 259.1
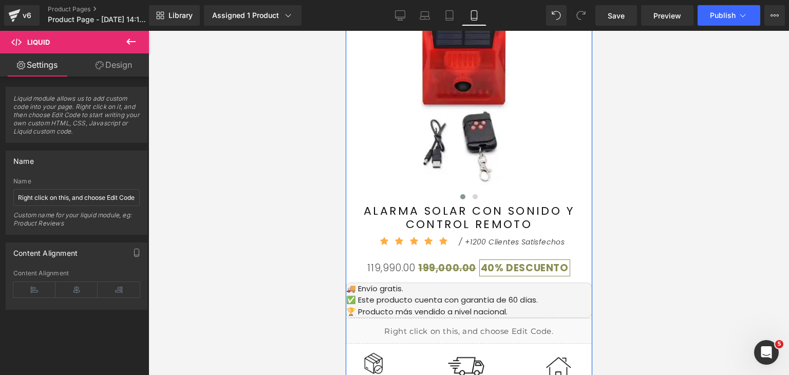
scroll to position [0, 0]
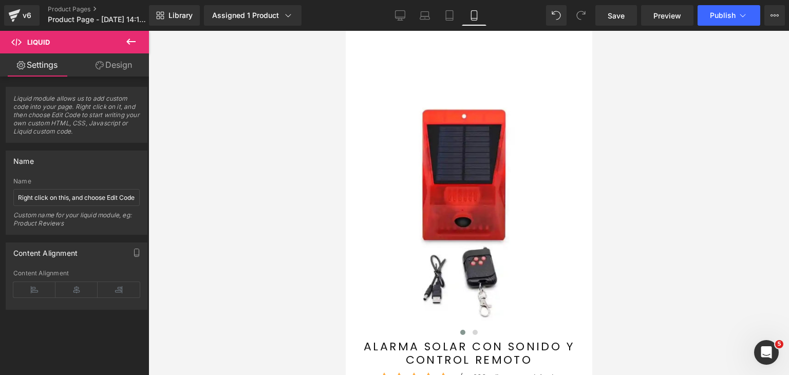
click at [133, 46] on icon at bounding box center [131, 41] width 12 height 12
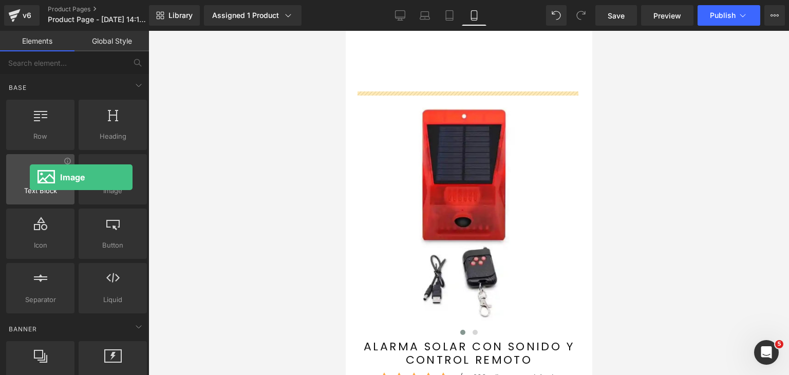
drag, startPoint x: 113, startPoint y: 191, endPoint x: 30, endPoint y: 177, distance: 84.3
click at [30, 177] on div "Row rows, columns, layouts, div Heading headings, titles, h1,h2,h3,h4,h5,h6 Tex…" at bounding box center [76, 207] width 145 height 218
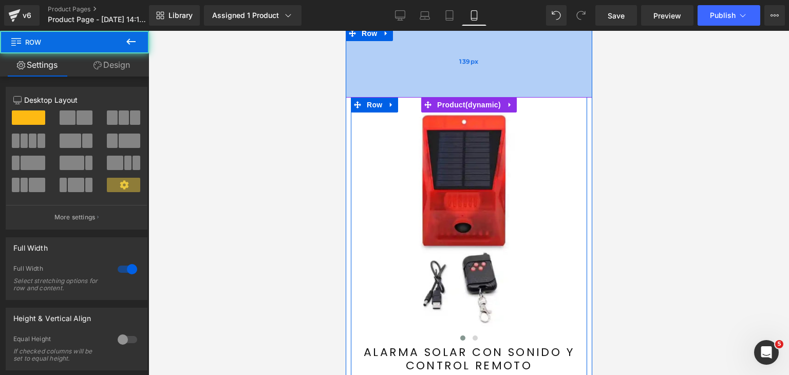
drag, startPoint x: 453, startPoint y: 87, endPoint x: 449, endPoint y: 78, distance: 10.6
click at [456, 94] on div "139px" at bounding box center [468, 61] width 247 height 71
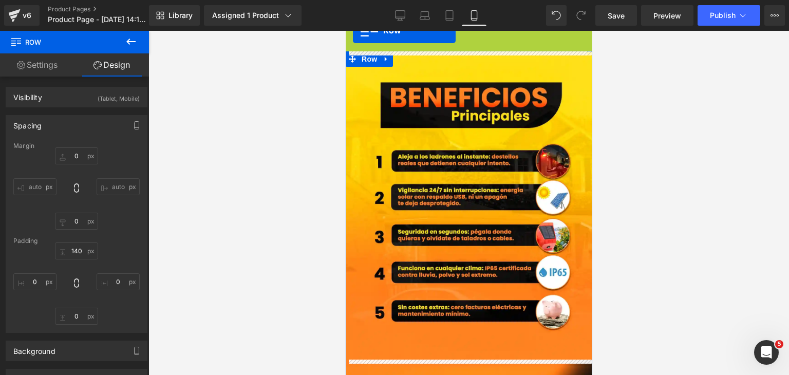
drag, startPoint x: 351, startPoint y: 35, endPoint x: 696, endPoint y: 48, distance: 344.5
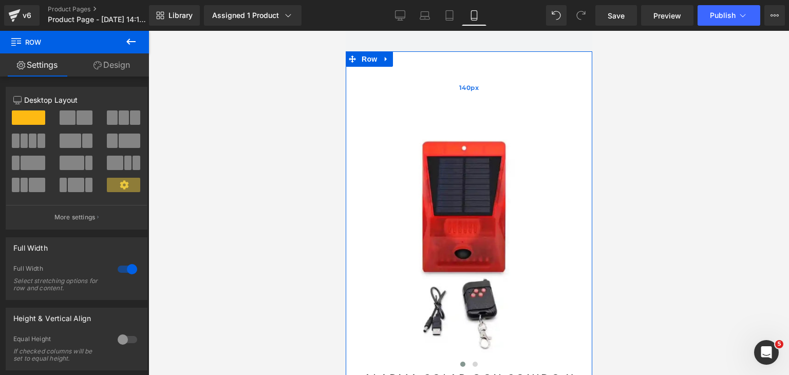
click at [395, 87] on div "140px" at bounding box center [468, 87] width 247 height 72
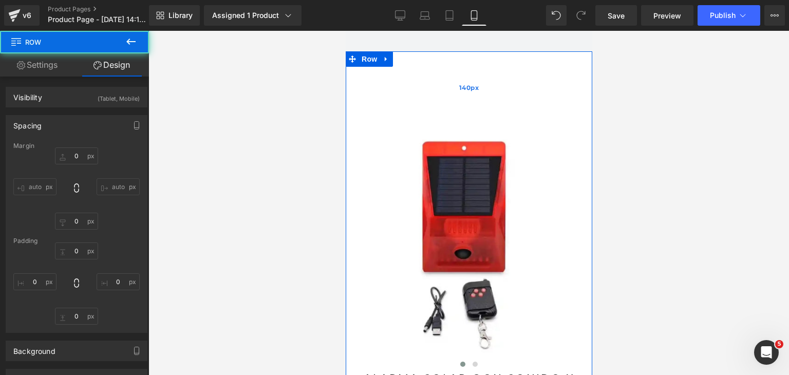
type input "0"
type input "140"
type input "0"
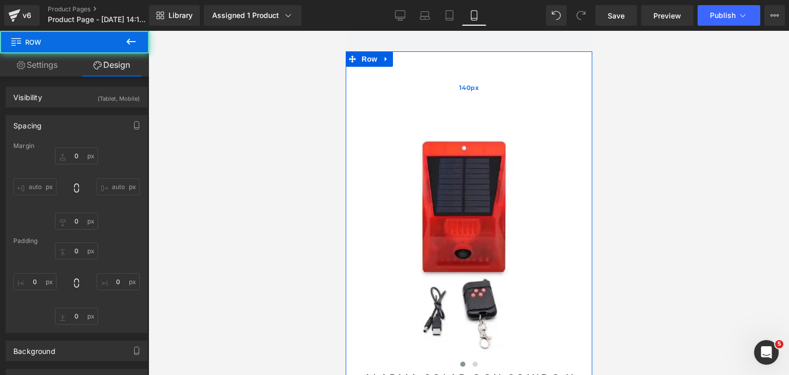
type input "0"
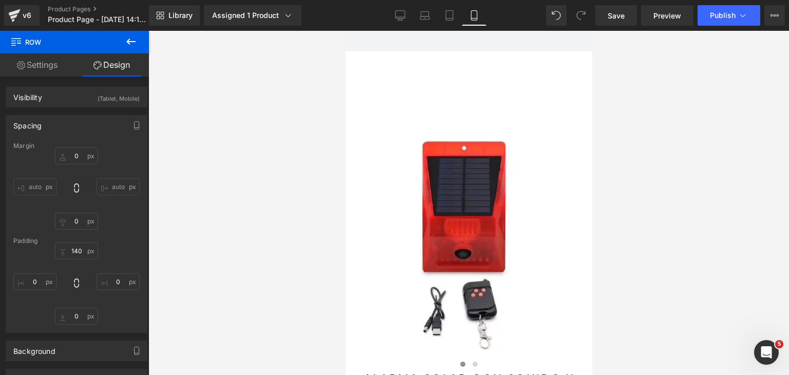
click at [131, 49] on button at bounding box center [131, 42] width 36 height 23
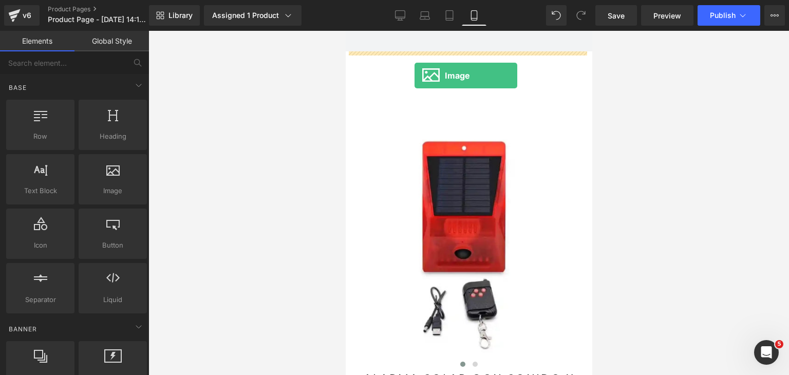
drag, startPoint x: 456, startPoint y: 217, endPoint x: 414, endPoint y: 76, distance: 147.8
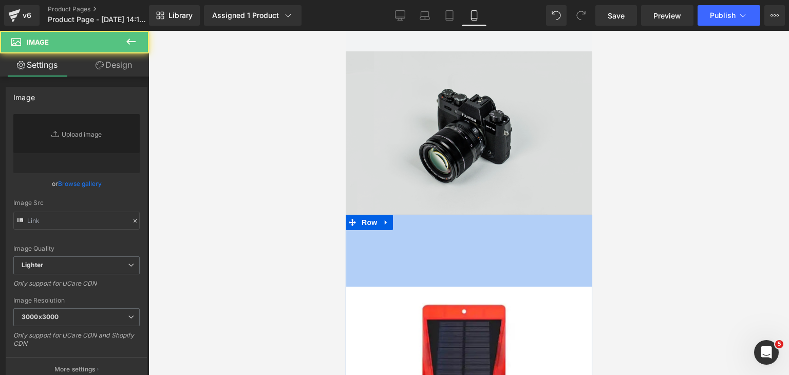
type input "//[DOMAIN_NAME][URL]"
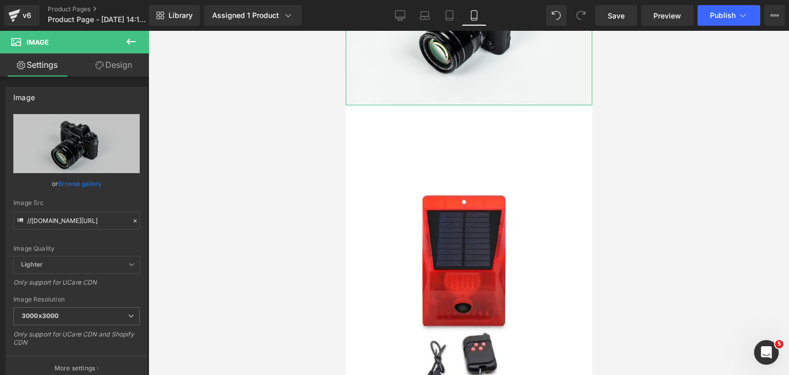
scroll to position [154, 0]
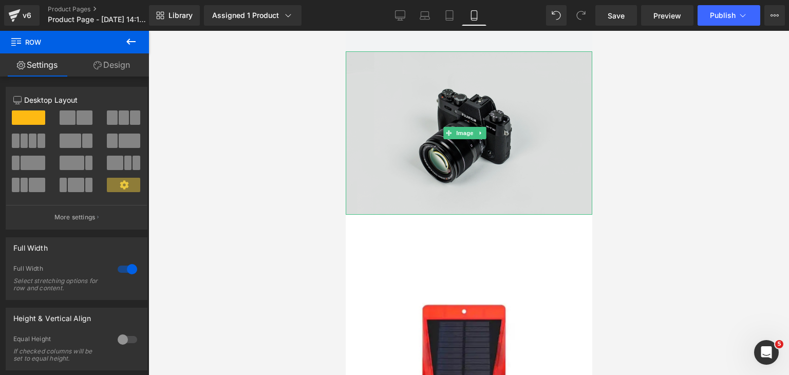
scroll to position [0, 0]
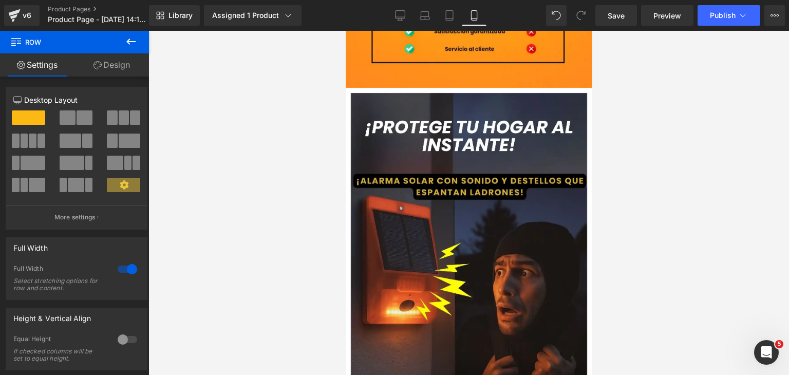
drag, startPoint x: 588, startPoint y: 57, endPoint x: 937, endPoint y: 340, distance: 449.0
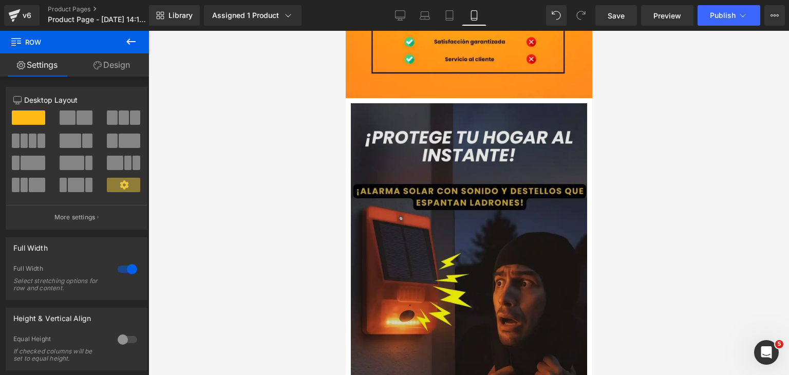
click at [415, 119] on img at bounding box center [468, 313] width 237 height 421
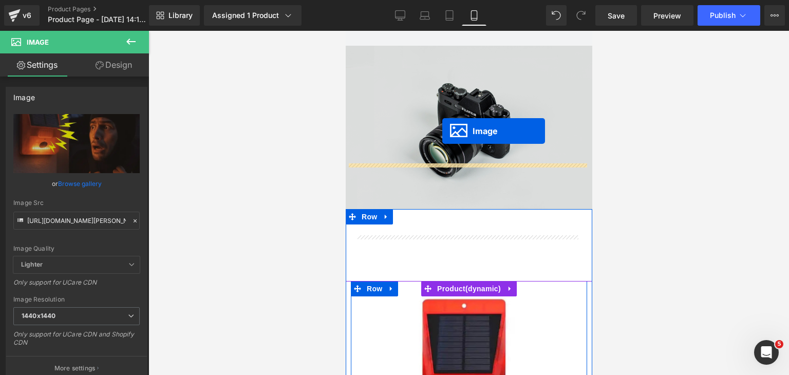
scroll to position [0, 0]
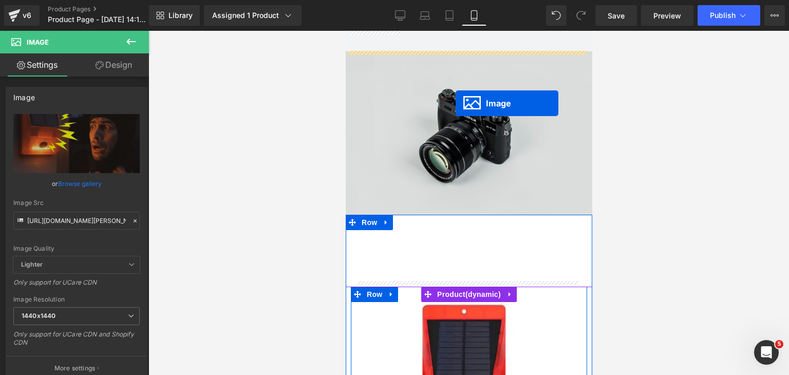
drag, startPoint x: 451, startPoint y: 292, endPoint x: 455, endPoint y: 103, distance: 189.1
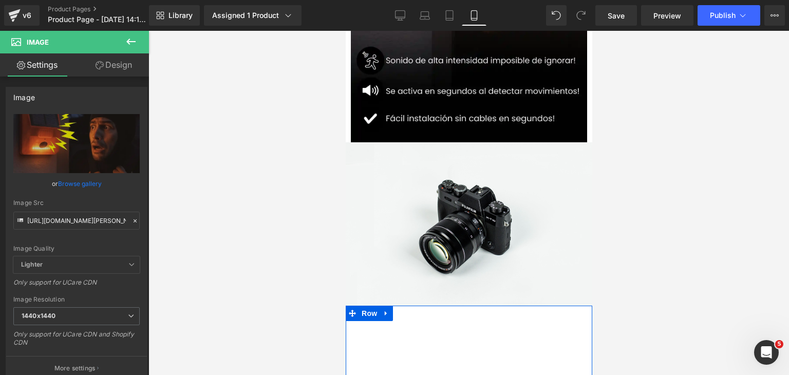
scroll to position [340, 0]
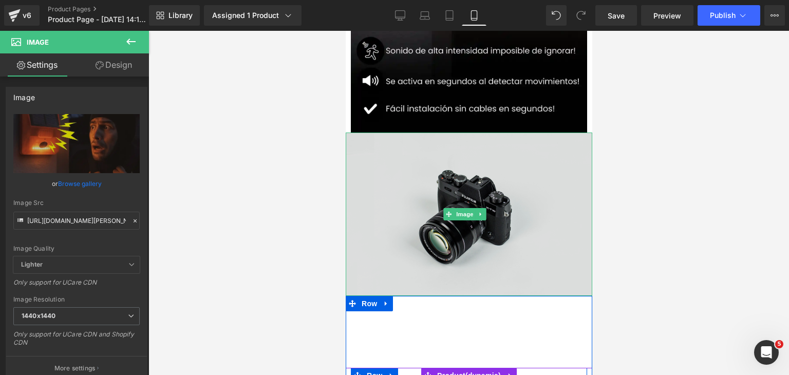
click at [520, 163] on img at bounding box center [468, 214] width 247 height 163
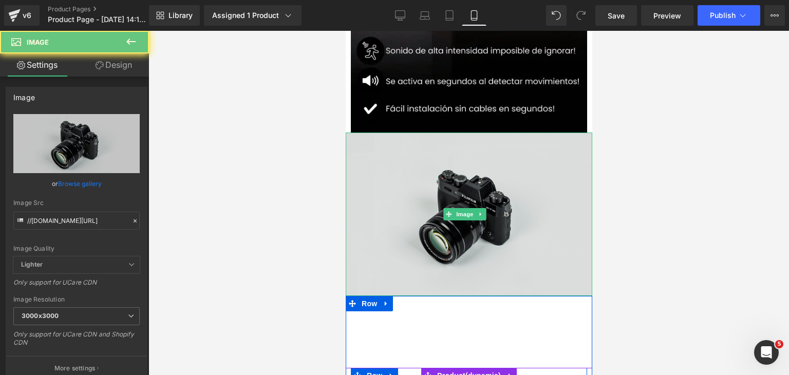
click at [486, 198] on img at bounding box center [468, 214] width 247 height 163
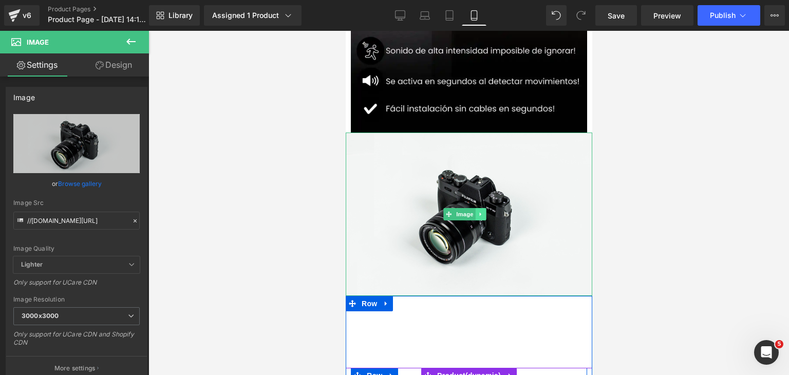
click at [482, 211] on icon at bounding box center [481, 214] width 6 height 6
click at [491, 208] on link at bounding box center [486, 214] width 11 height 12
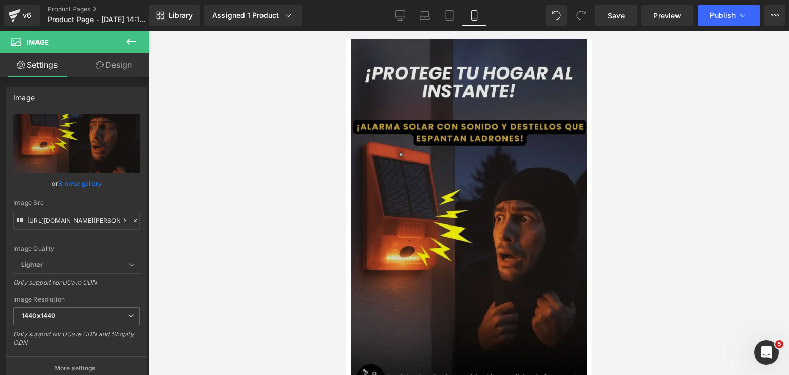
scroll to position [0, 0]
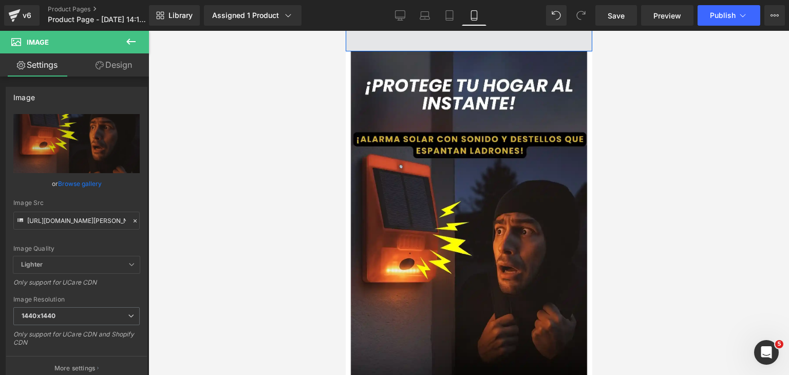
click at [391, 45] on span at bounding box center [468, 39] width 247 height 26
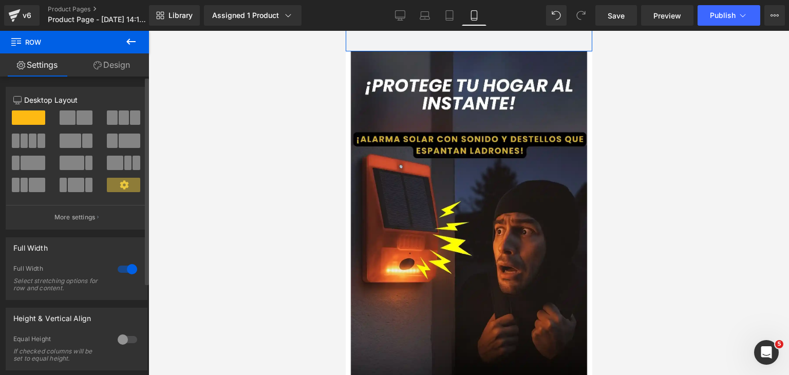
click at [124, 272] on div at bounding box center [127, 269] width 25 height 16
click at [129, 272] on div at bounding box center [127, 269] width 25 height 16
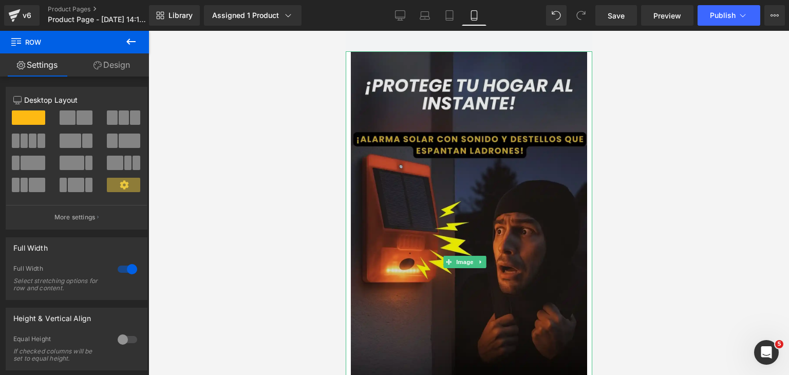
click at [408, 129] on img at bounding box center [468, 261] width 237 height 421
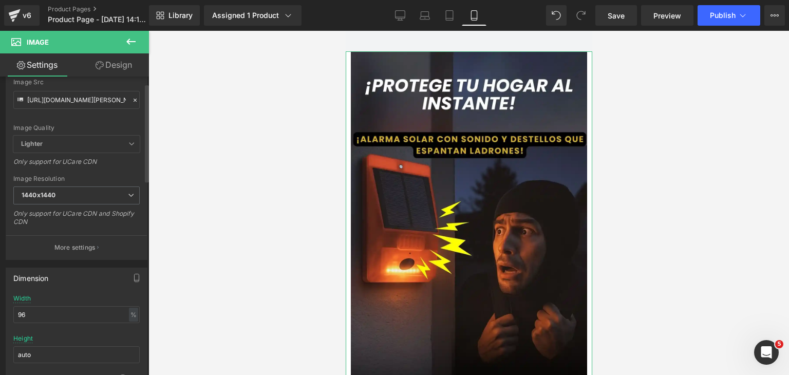
scroll to position [206, 0]
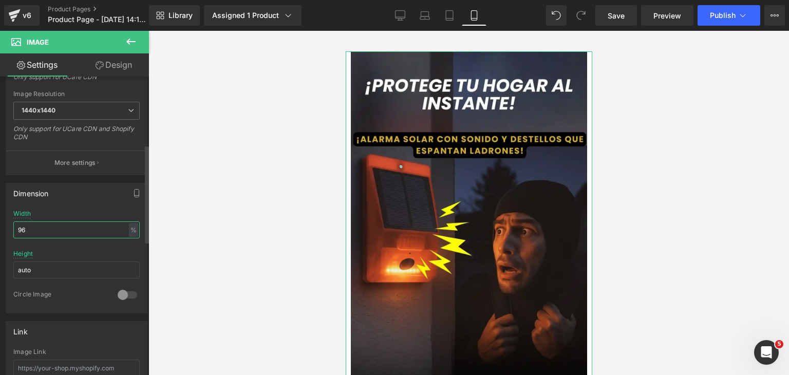
drag, startPoint x: 60, startPoint y: 233, endPoint x: 13, endPoint y: 231, distance: 46.3
click at [13, 231] on input "96" at bounding box center [76, 229] width 126 height 17
type input "100"
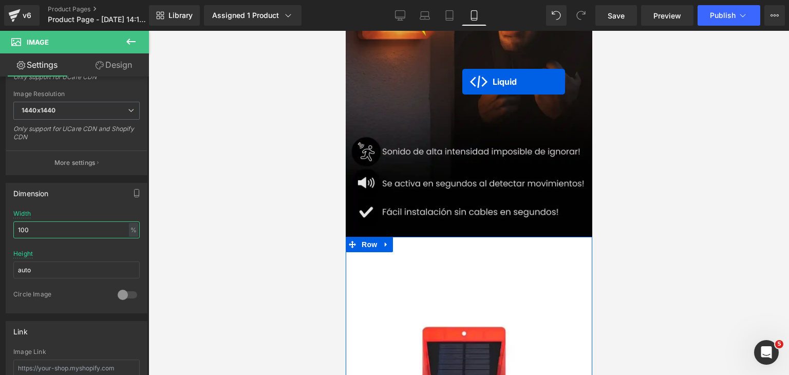
scroll to position [150, 0]
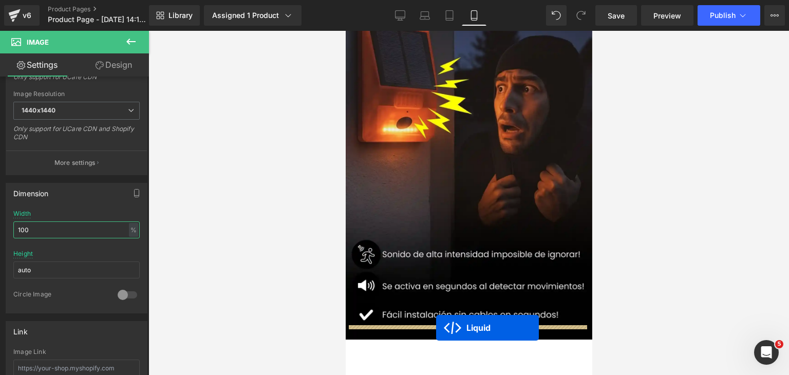
drag, startPoint x: 438, startPoint y: 138, endPoint x: 436, endPoint y: 328, distance: 189.6
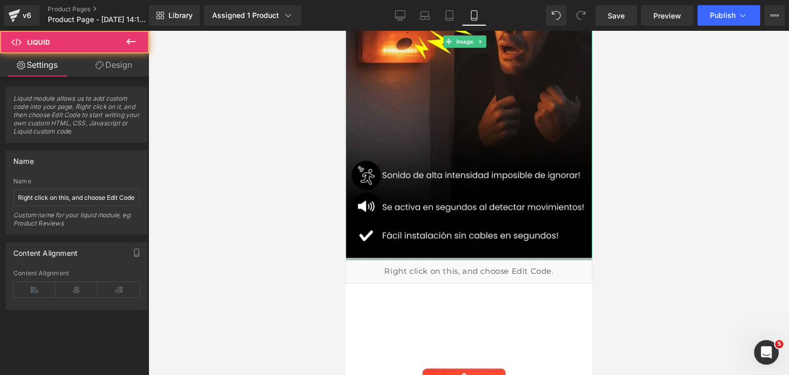
scroll to position [253, 0]
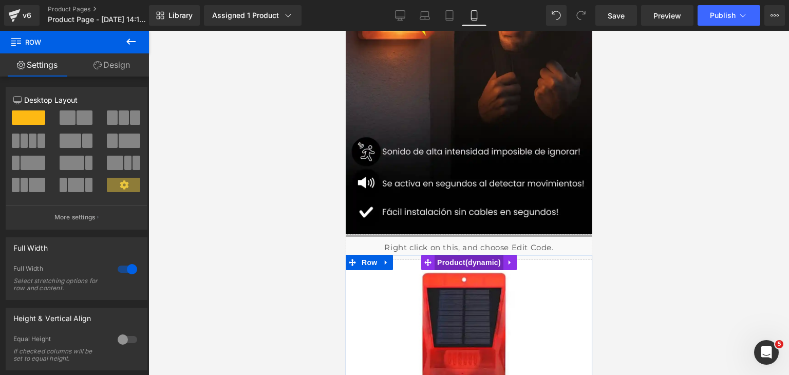
drag, startPoint x: 465, startPoint y: 310, endPoint x: 466, endPoint y: 251, distance: 59.1
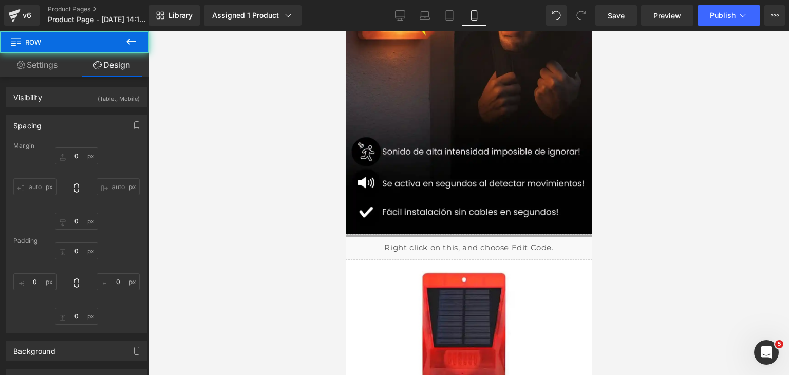
click at [613, 267] on div at bounding box center [468, 203] width 641 height 344
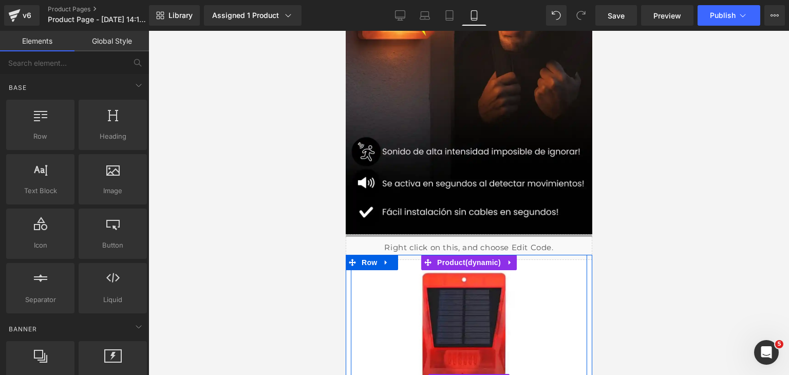
click at [537, 264] on img at bounding box center [469, 374] width 221 height 221
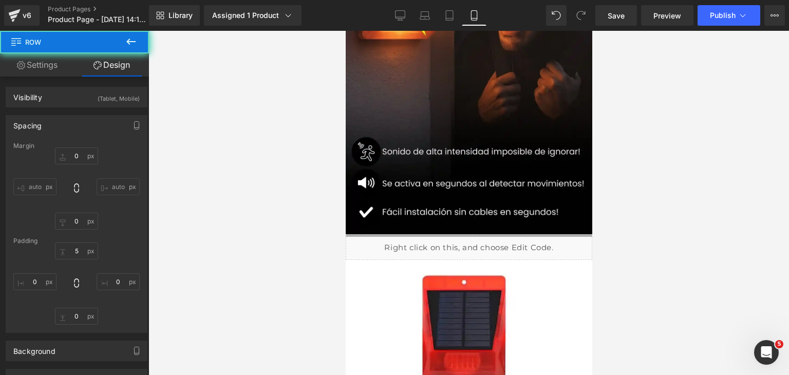
click at [643, 260] on div at bounding box center [468, 203] width 641 height 344
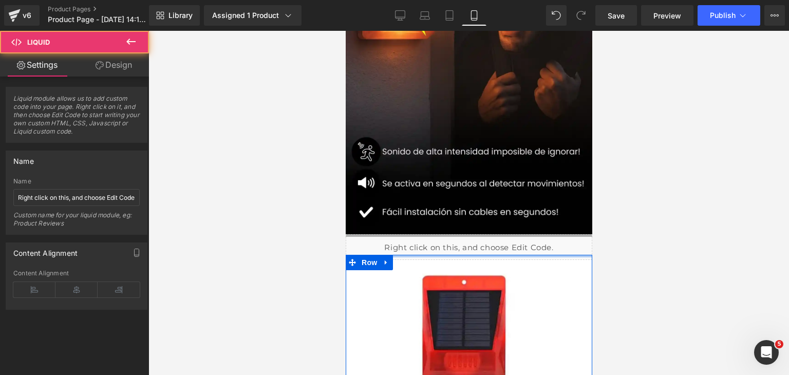
drag, startPoint x: 544, startPoint y: 235, endPoint x: 543, endPoint y: 240, distance: 5.7
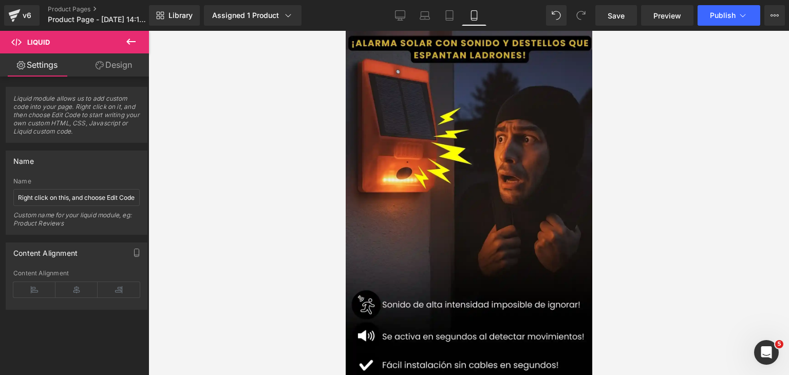
scroll to position [99, 0]
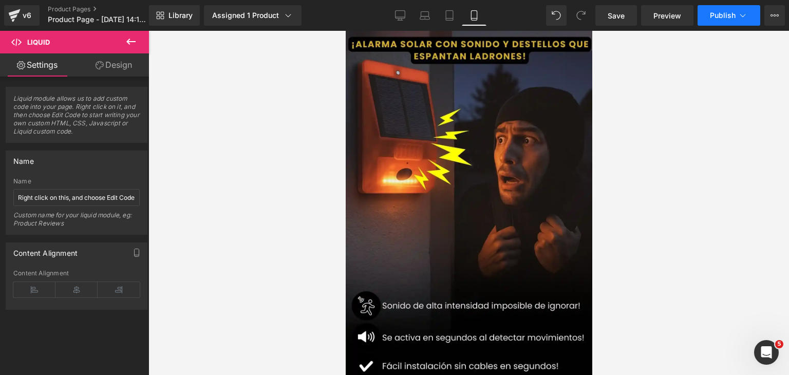
click at [730, 11] on span "Publish" at bounding box center [723, 15] width 26 height 8
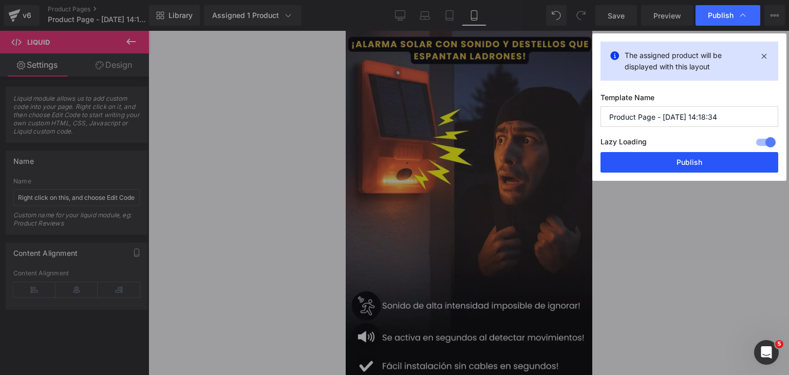
click at [715, 161] on button "Publish" at bounding box center [690, 162] width 178 height 21
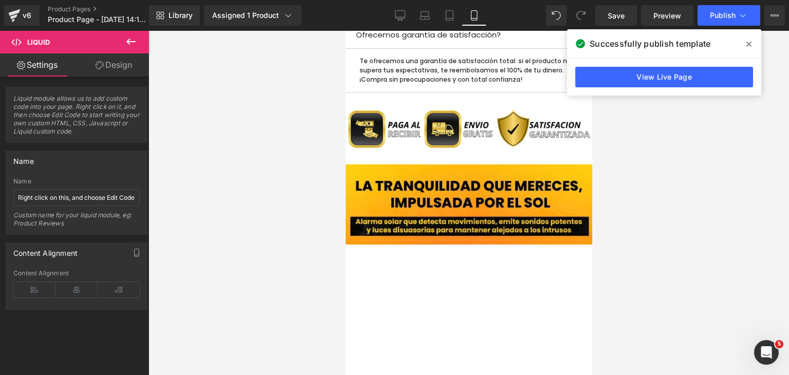
scroll to position [818, 0]
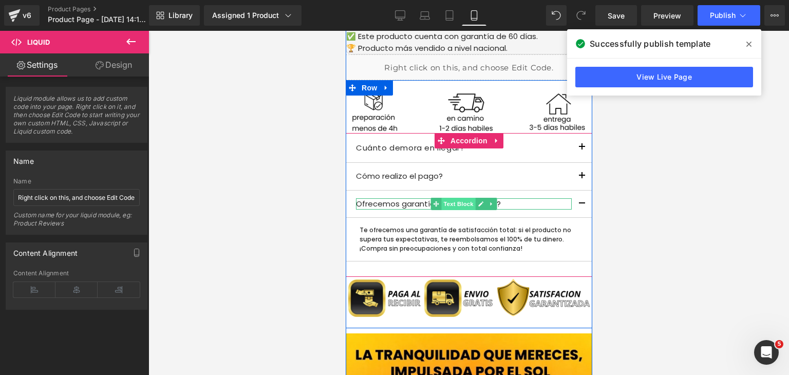
click at [468, 198] on span "Text Block" at bounding box center [458, 204] width 34 height 12
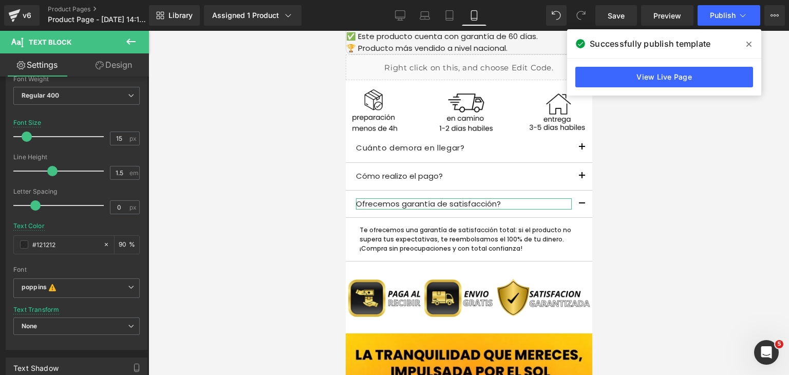
scroll to position [51, 0]
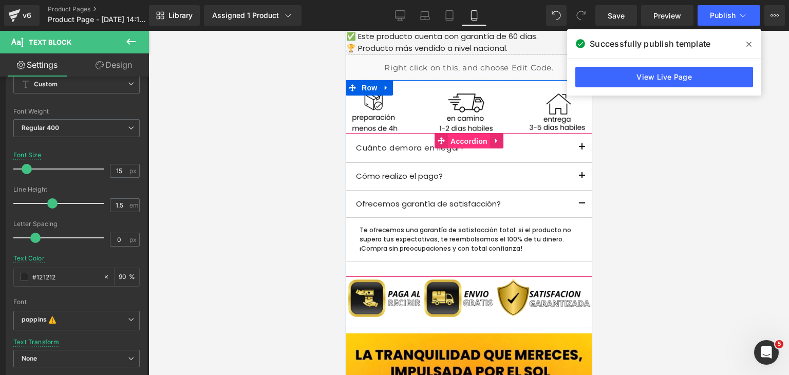
click at [457, 134] on span "Accordion" at bounding box center [469, 141] width 42 height 15
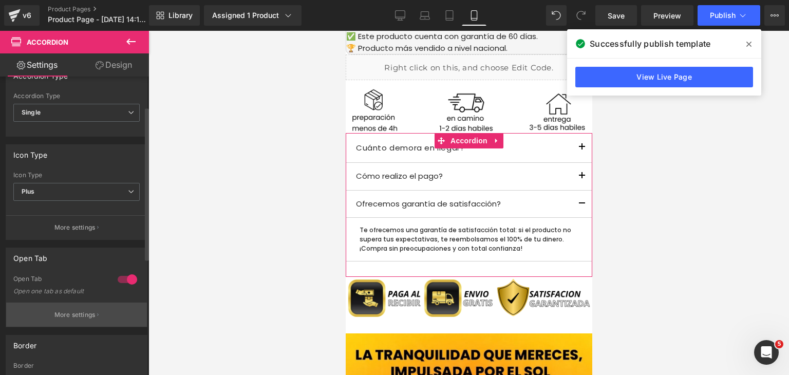
scroll to position [154, 0]
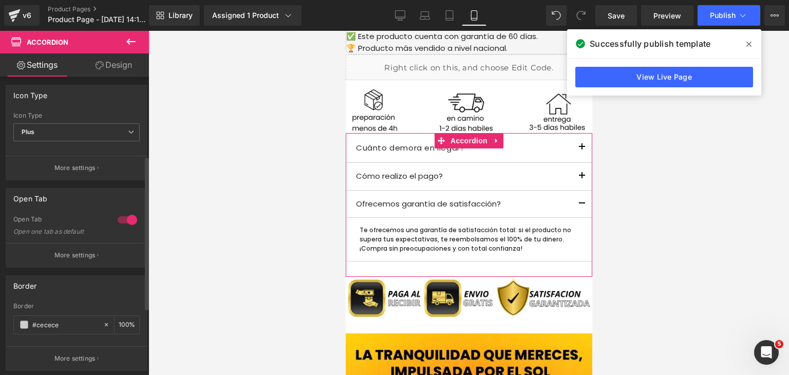
click at [121, 218] on div at bounding box center [127, 220] width 25 height 16
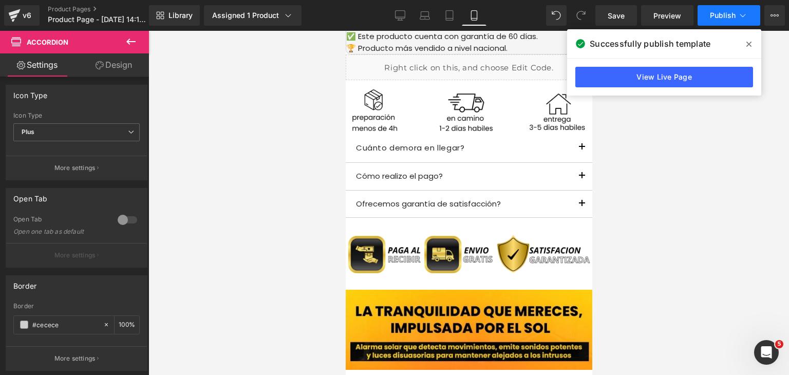
click at [722, 15] on span "Publish" at bounding box center [723, 15] width 26 height 8
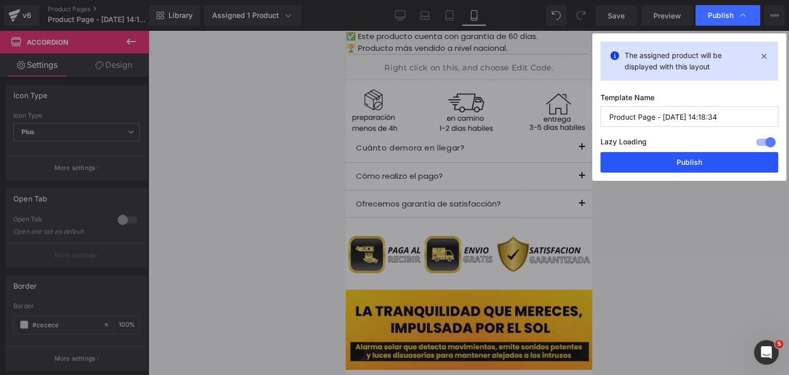
click at [666, 168] on button "Publish" at bounding box center [690, 162] width 178 height 21
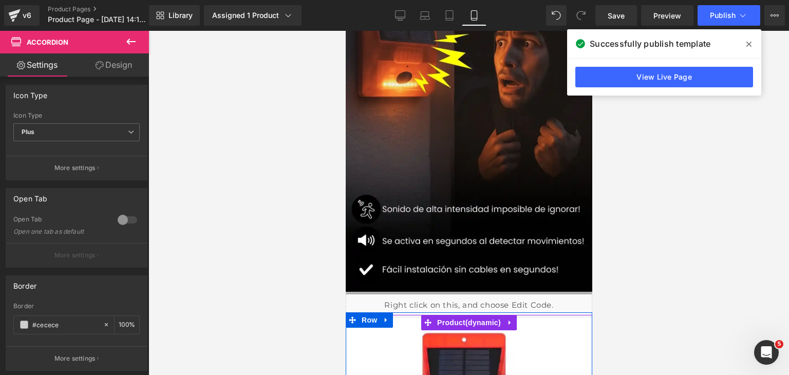
scroll to position [0, 0]
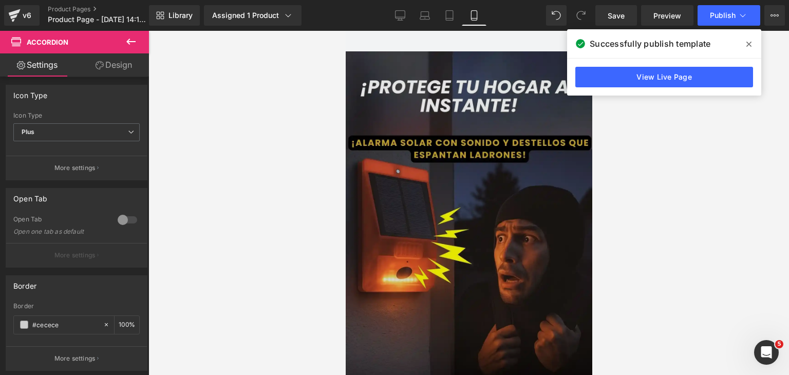
click at [447, 172] on img at bounding box center [468, 270] width 247 height 438
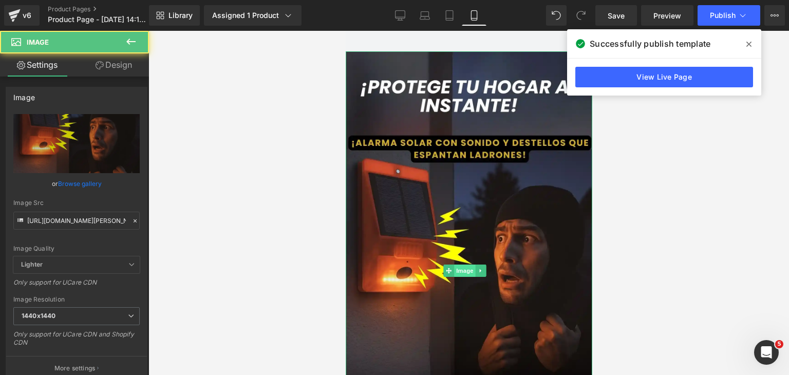
click at [467, 265] on span "Image" at bounding box center [465, 271] width 22 height 12
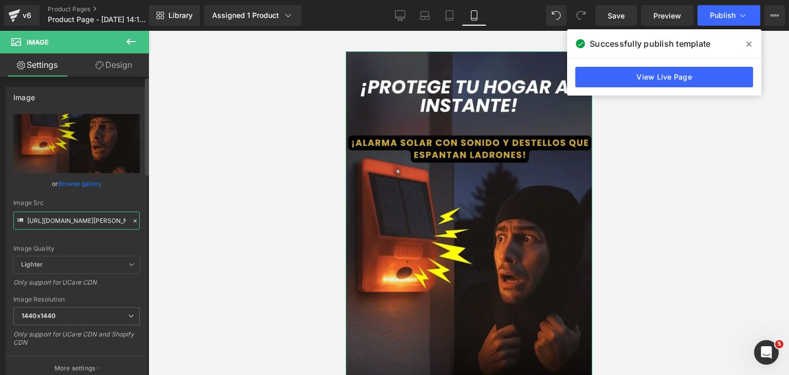
click at [73, 222] on input "[URL][DOMAIN_NAME][PERSON_NAME]" at bounding box center [76, 221] width 126 height 18
paste input "PG0nfTFb/RESE-AS-Que-dicen-las-m-s-de-15-000-personas-que-lo-tienen-ANDR-S-[PER…"
type input "[URL][DOMAIN_NAME][PERSON_NAME]"
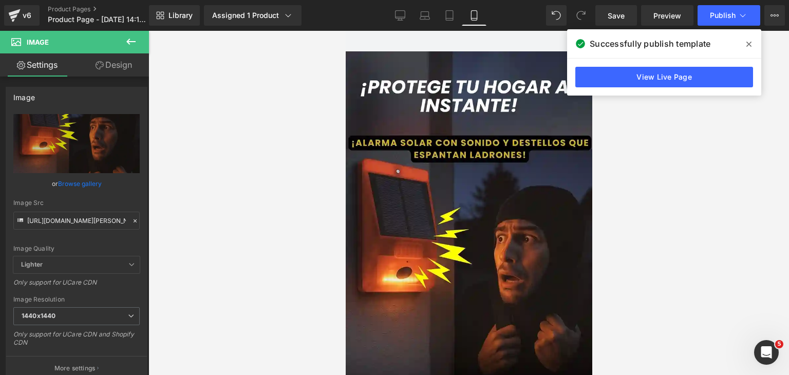
click at [203, 227] on div at bounding box center [468, 203] width 641 height 344
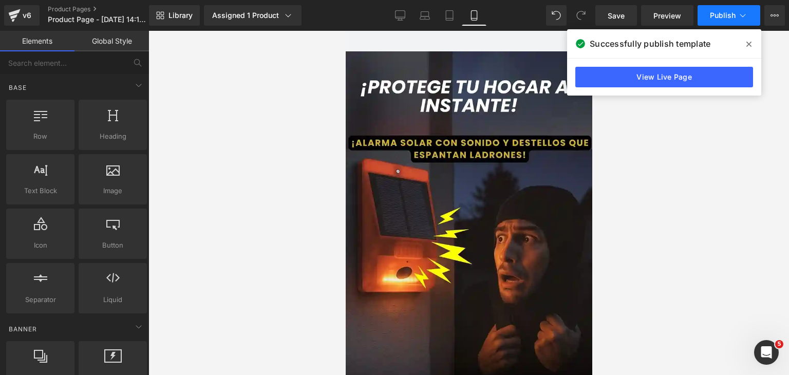
click at [727, 17] on span "Publish" at bounding box center [723, 15] width 26 height 8
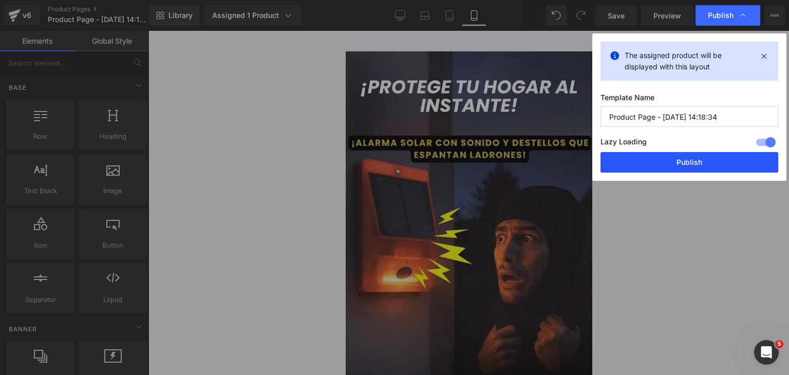
click at [709, 156] on button "Publish" at bounding box center [690, 162] width 178 height 21
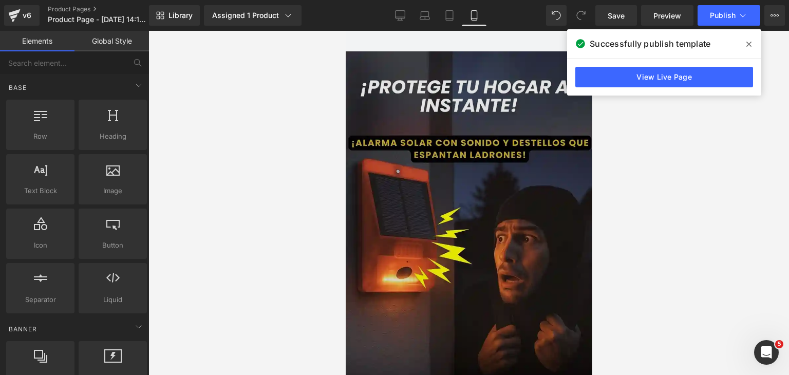
click at [394, 115] on img at bounding box center [468, 270] width 247 height 438
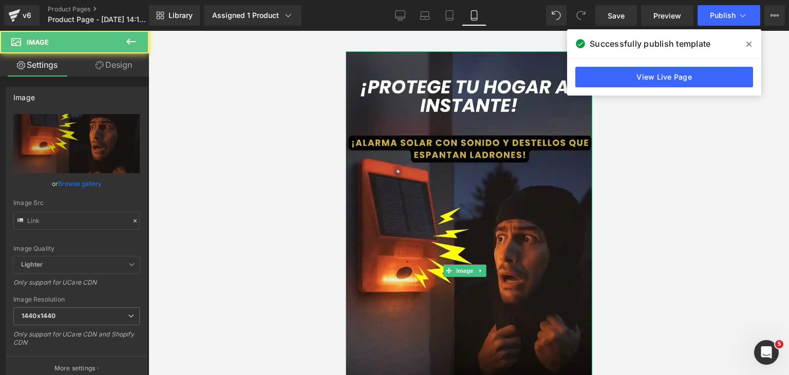
type input "[URL][DOMAIN_NAME][PERSON_NAME]"
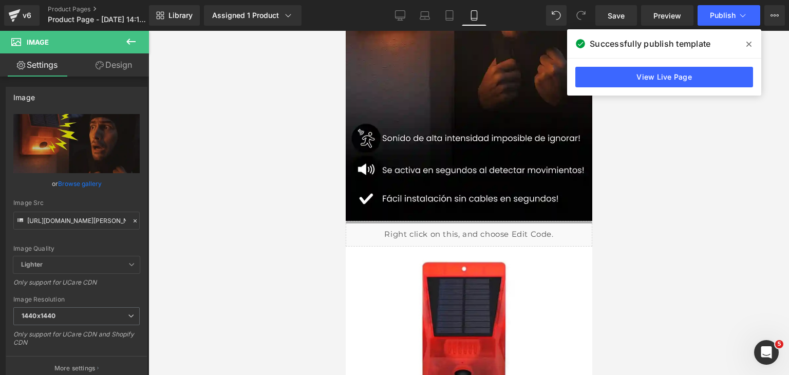
scroll to position [206, 0]
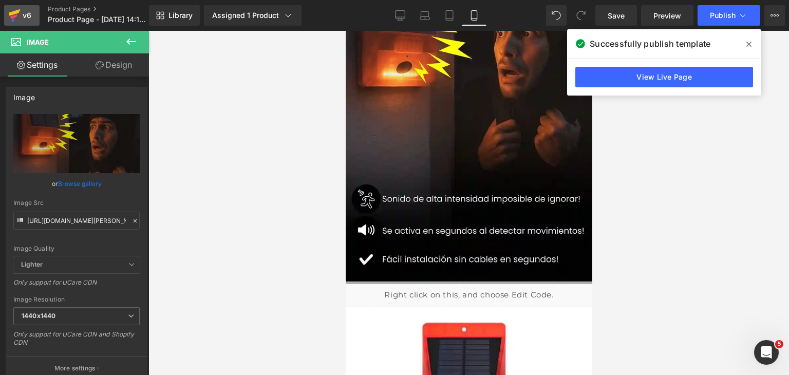
click at [23, 13] on div "v6" at bounding box center [27, 15] width 13 height 13
